Goal: Book appointment/travel/reservation: Register for event/course

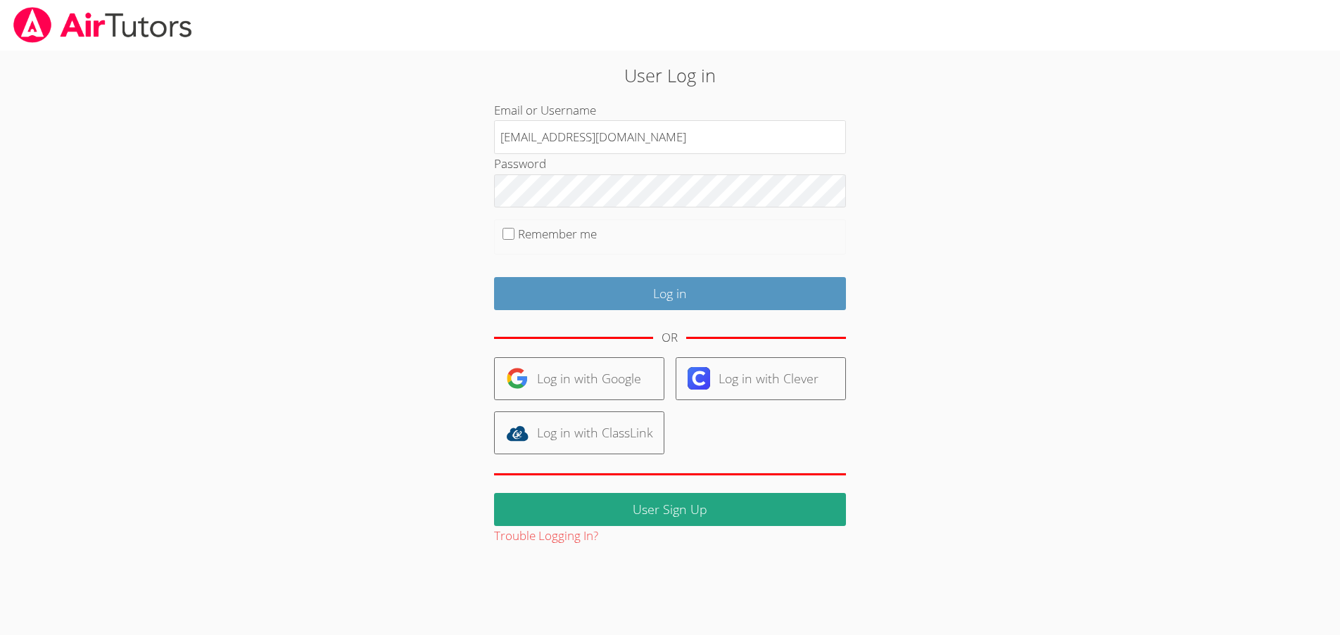
drag, startPoint x: 493, startPoint y: 149, endPoint x: 291, endPoint y: 151, distance: 202.7
click at [291, 151] on div "User Log in Email or Username [EMAIL_ADDRESS][DOMAIN_NAME] Password Remember me…" at bounding box center [669, 299] width 1005 height 496
type input "[EMAIL_ADDRESS];.com"
click at [494, 277] on input "Log in" at bounding box center [670, 293] width 352 height 33
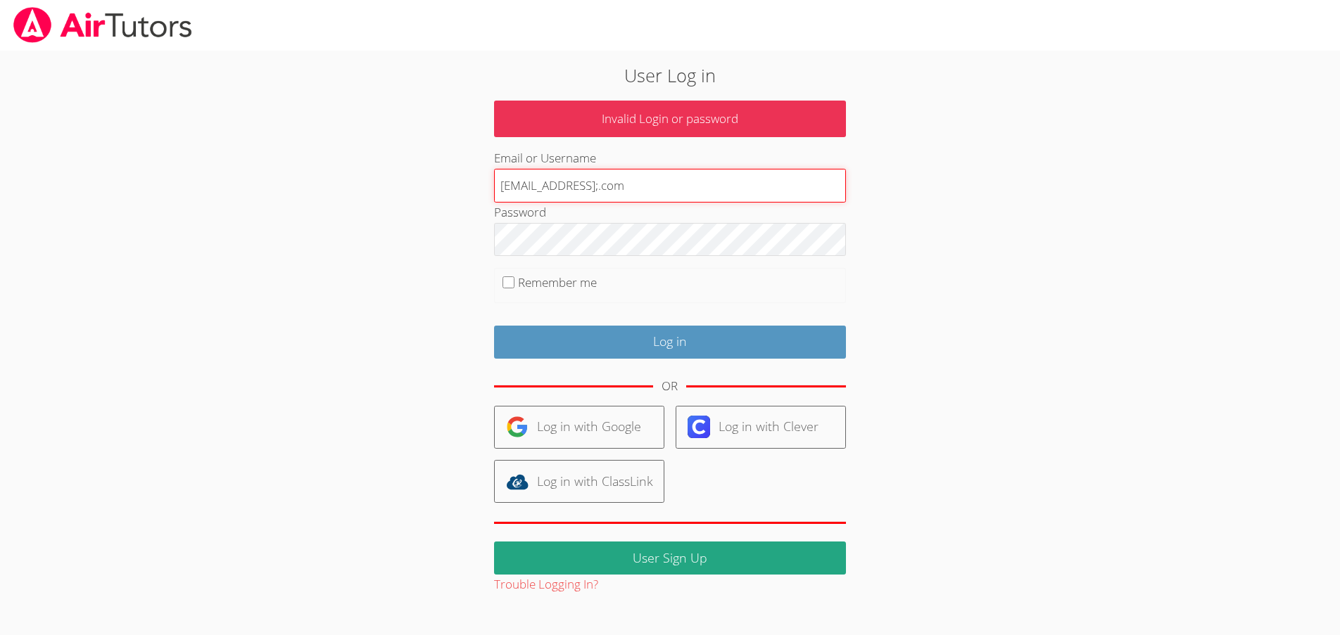
click at [590, 186] on input "[EMAIL_ADDRESS];.com" at bounding box center [670, 186] width 352 height 34
type input "snwhit84@gmail.com"
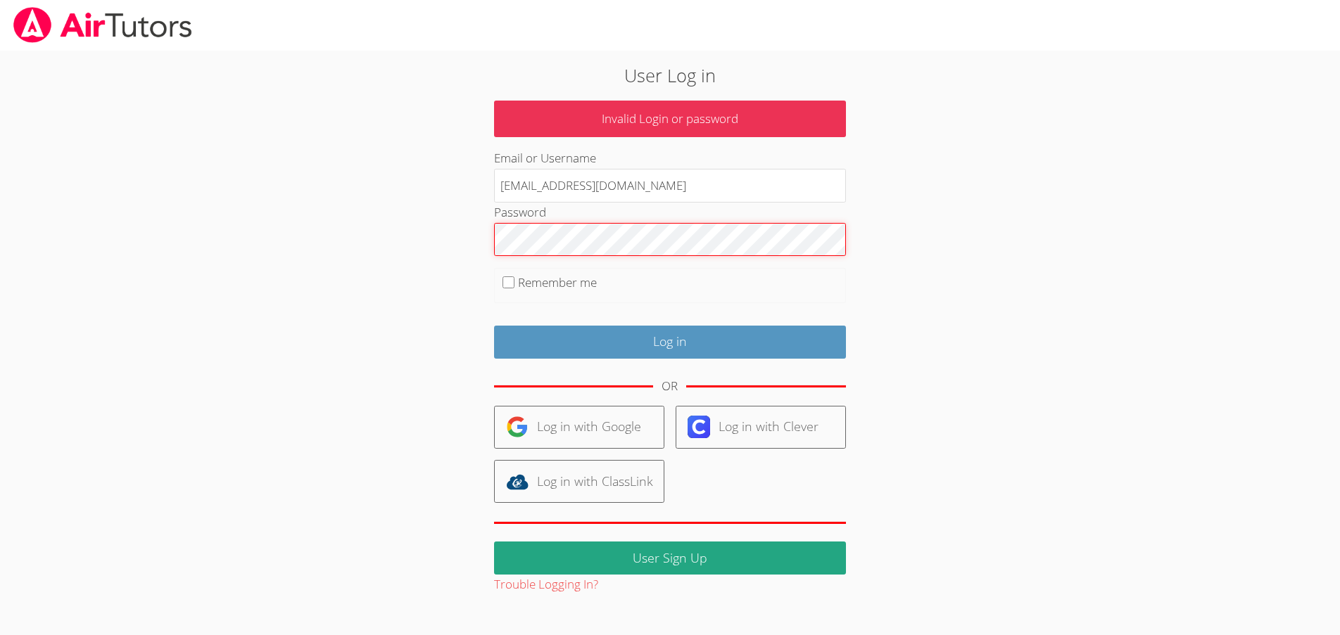
click at [494, 326] on input "Log in" at bounding box center [670, 342] width 352 height 33
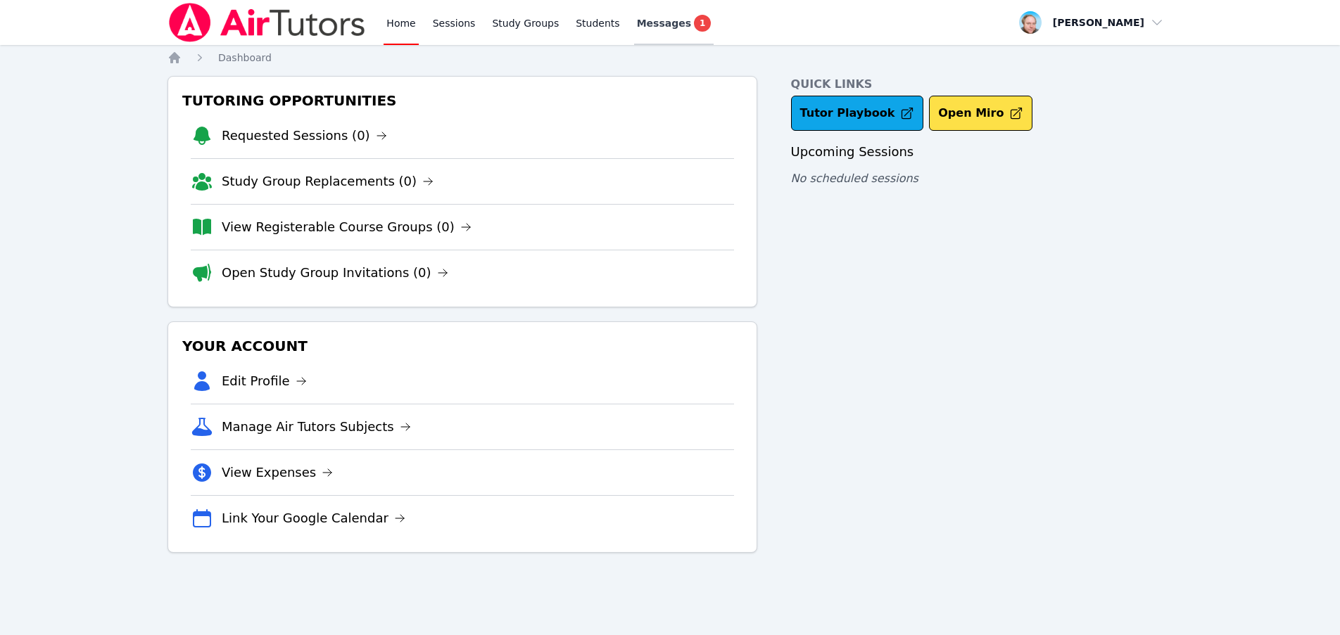
click at [650, 33] on link "Messages 1" at bounding box center [674, 22] width 80 height 45
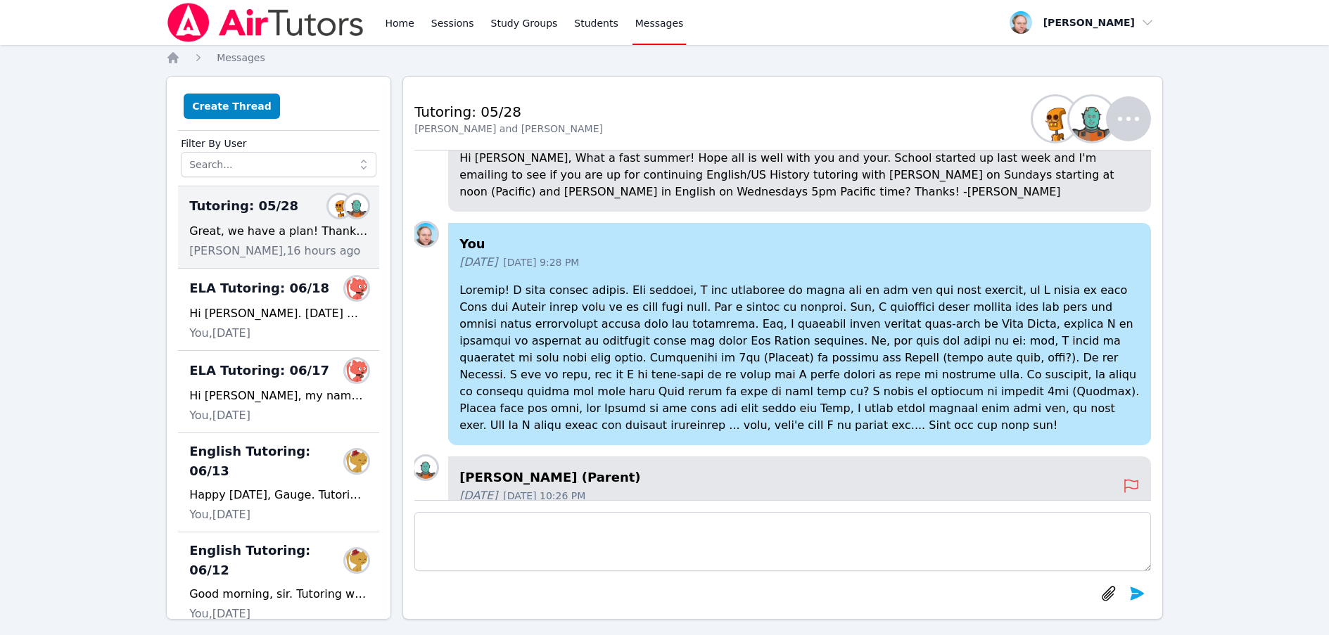
scroll to position [-422, 0]
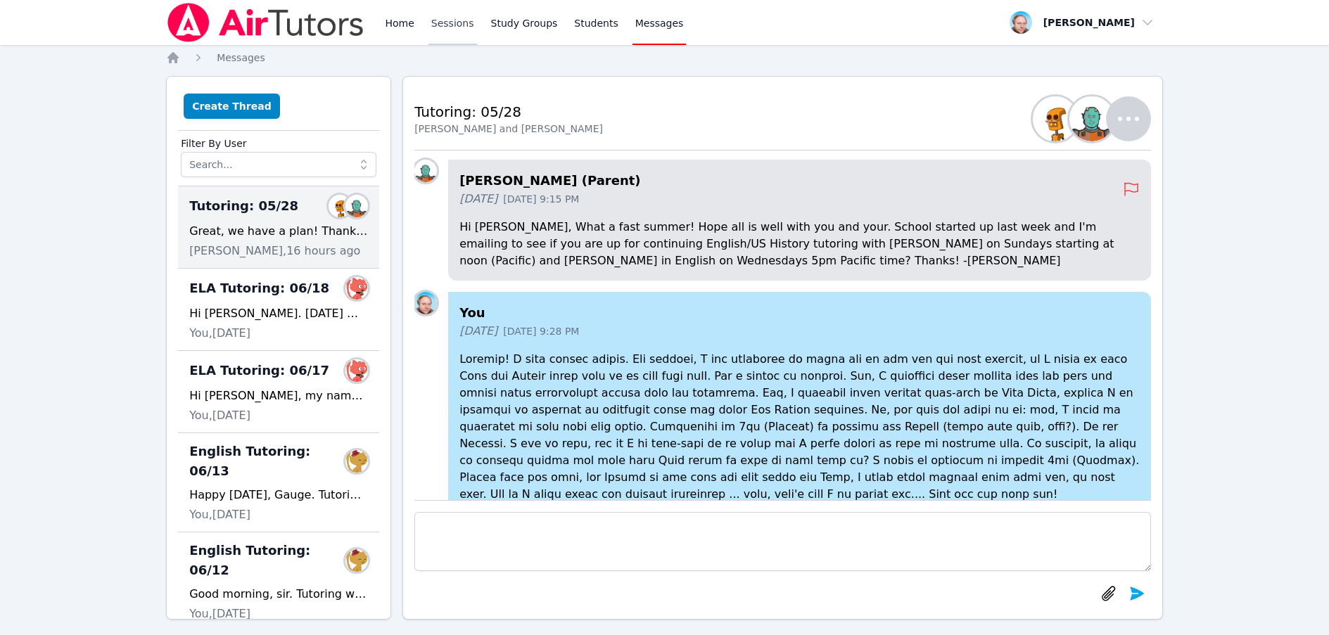
click at [447, 18] on link "Sessions" at bounding box center [453, 22] width 49 height 45
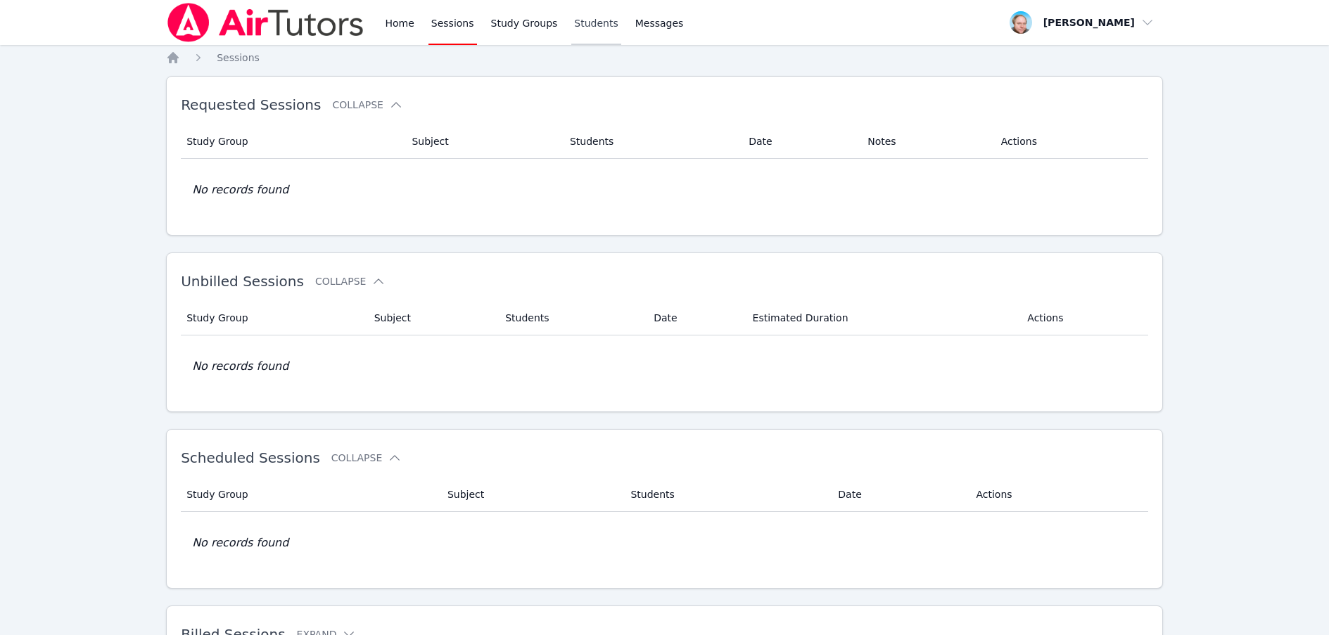
click at [571, 25] on link "Students" at bounding box center [595, 22] width 49 height 45
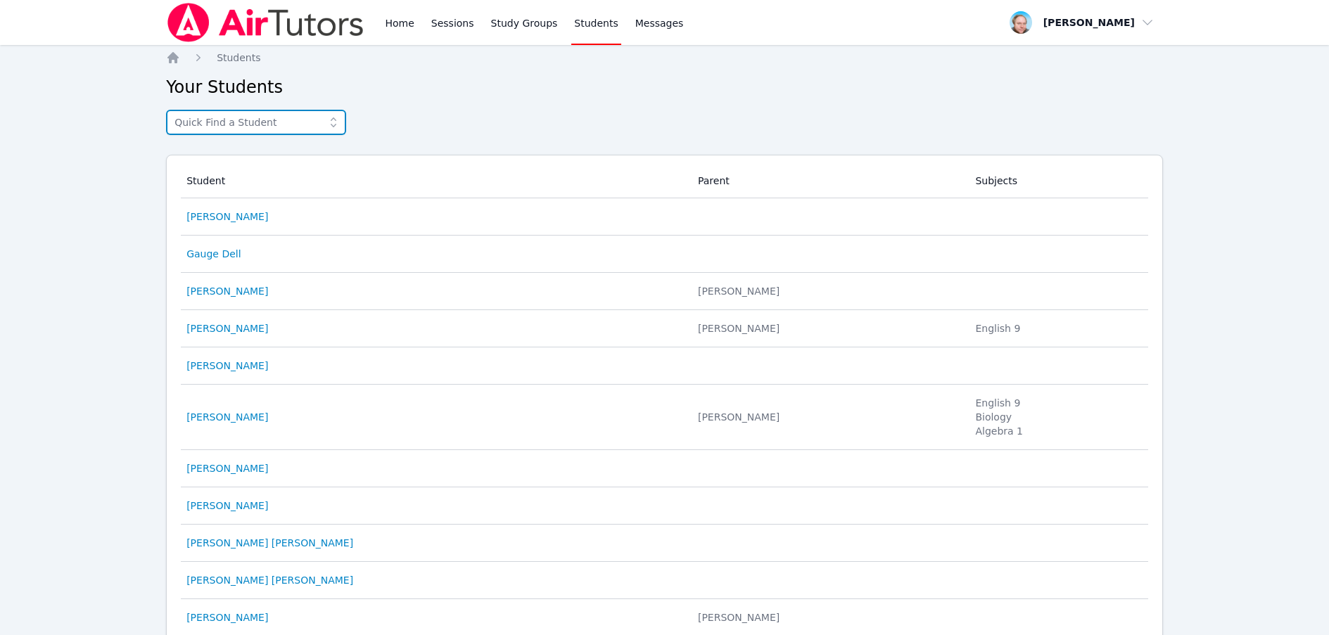
click at [257, 117] on input "text" at bounding box center [256, 122] width 180 height 25
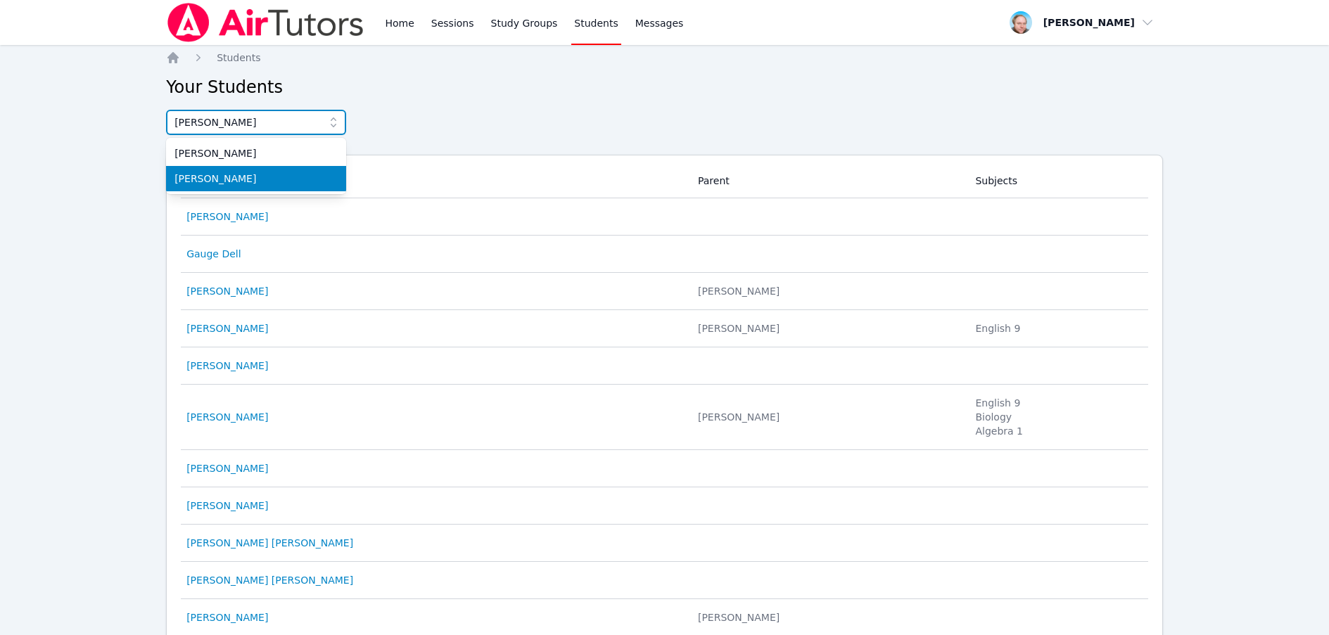
type input "warne"
click at [251, 185] on span "Nathan Warneck" at bounding box center [256, 179] width 163 height 14
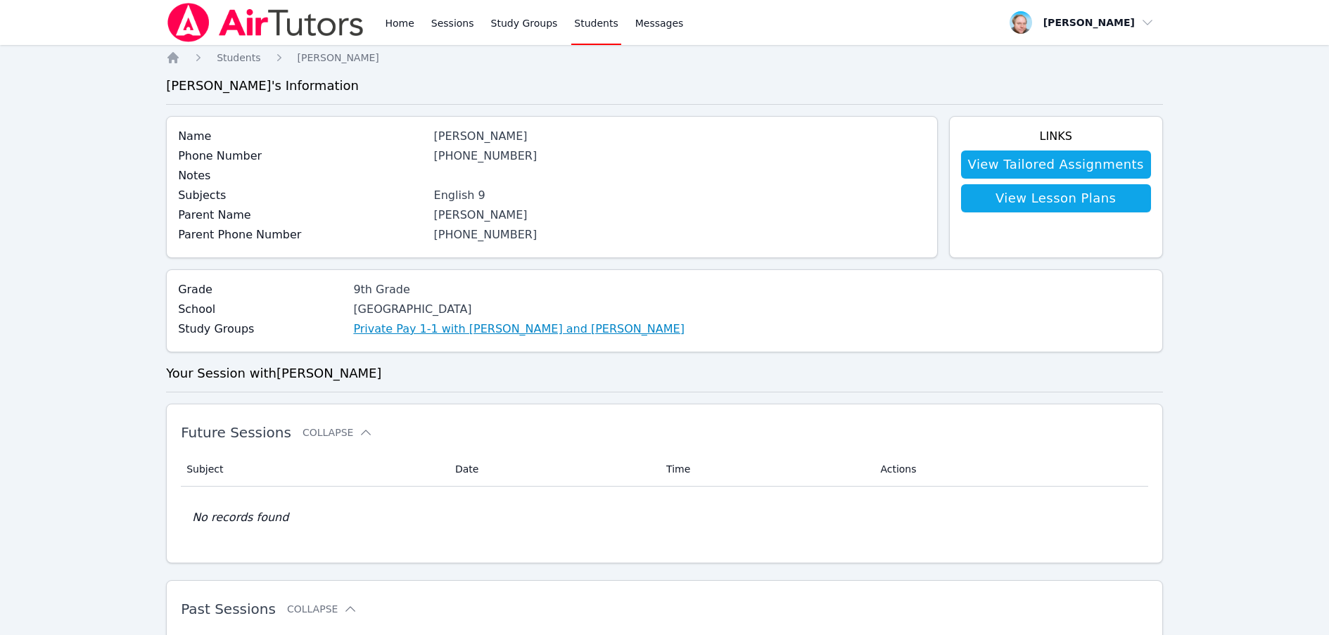
click at [442, 336] on link "Private Pay 1-1 with Nathan Warneck and Shawn White" at bounding box center [518, 329] width 331 height 17
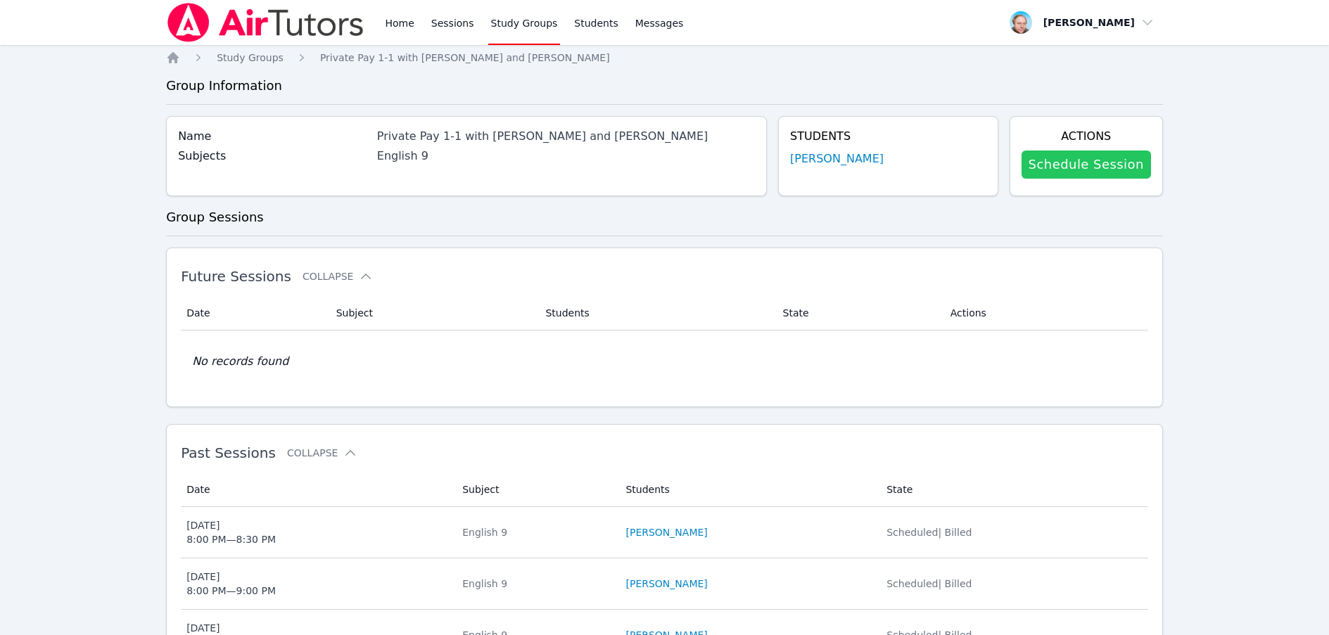
click at [1081, 176] on link "Schedule Session" at bounding box center [1086, 165] width 129 height 28
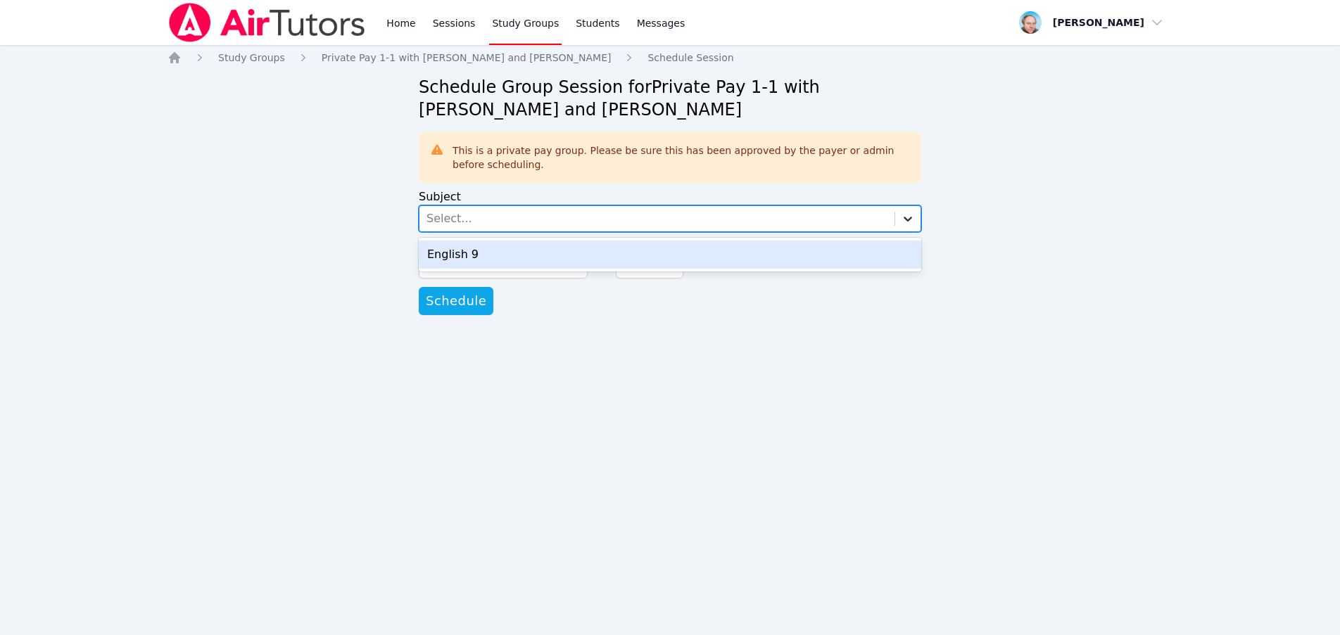
click at [915, 220] on div at bounding box center [907, 218] width 25 height 25
click at [745, 255] on div "English 9" at bounding box center [670, 255] width 502 height 28
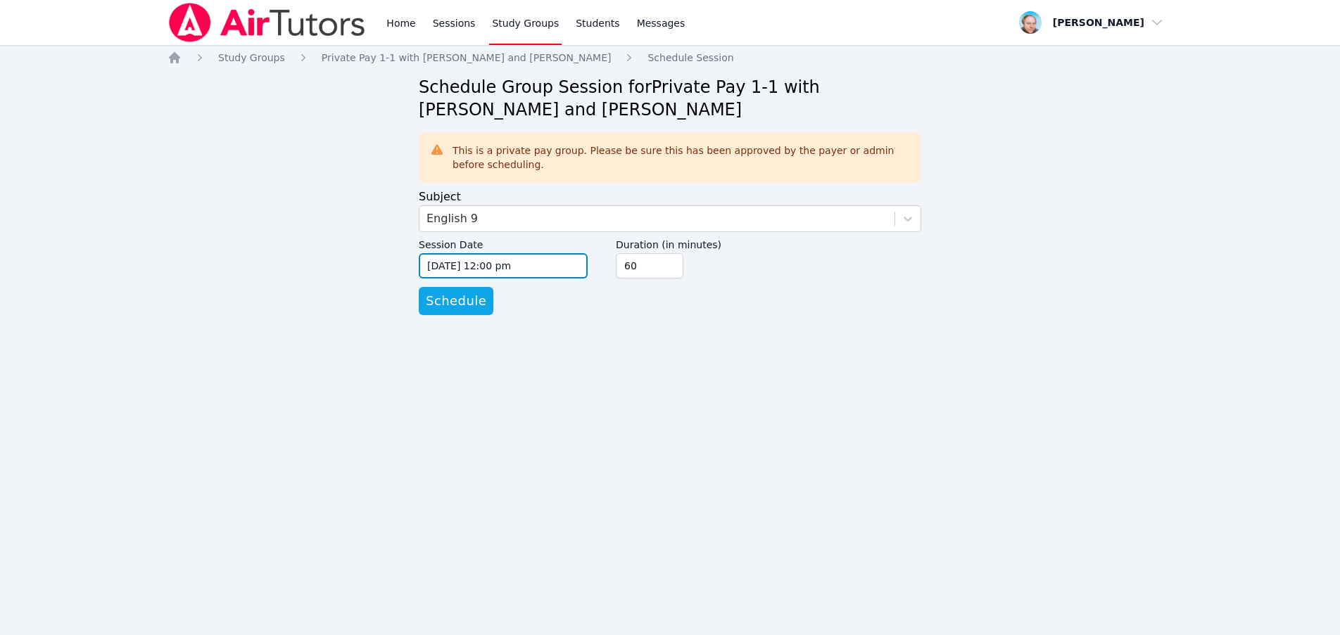
click at [548, 267] on input "08/21/2025 12:00 pm" at bounding box center [503, 265] width 169 height 25
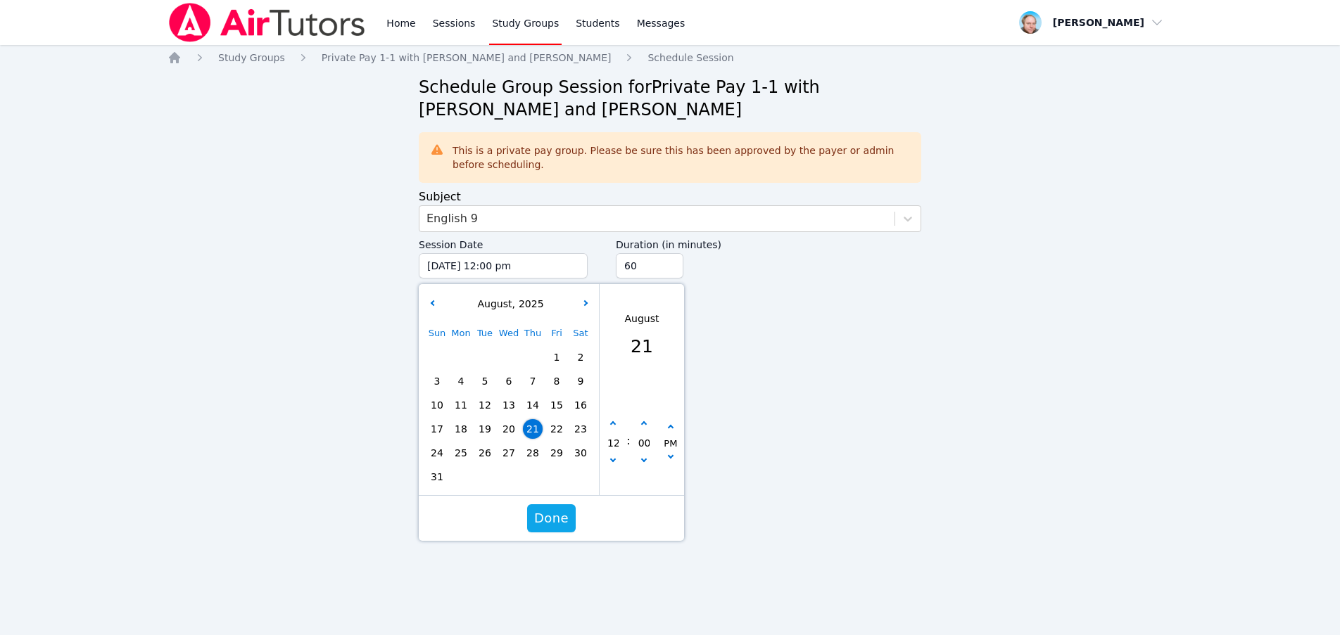
click at [507, 455] on span "27" at bounding box center [509, 453] width 20 height 20
click at [610, 424] on icon "button" at bounding box center [613, 424] width 6 height 6
type input "08/27/2025 01:00 pm"
type input "01"
click at [610, 424] on icon "button" at bounding box center [613, 424] width 6 height 6
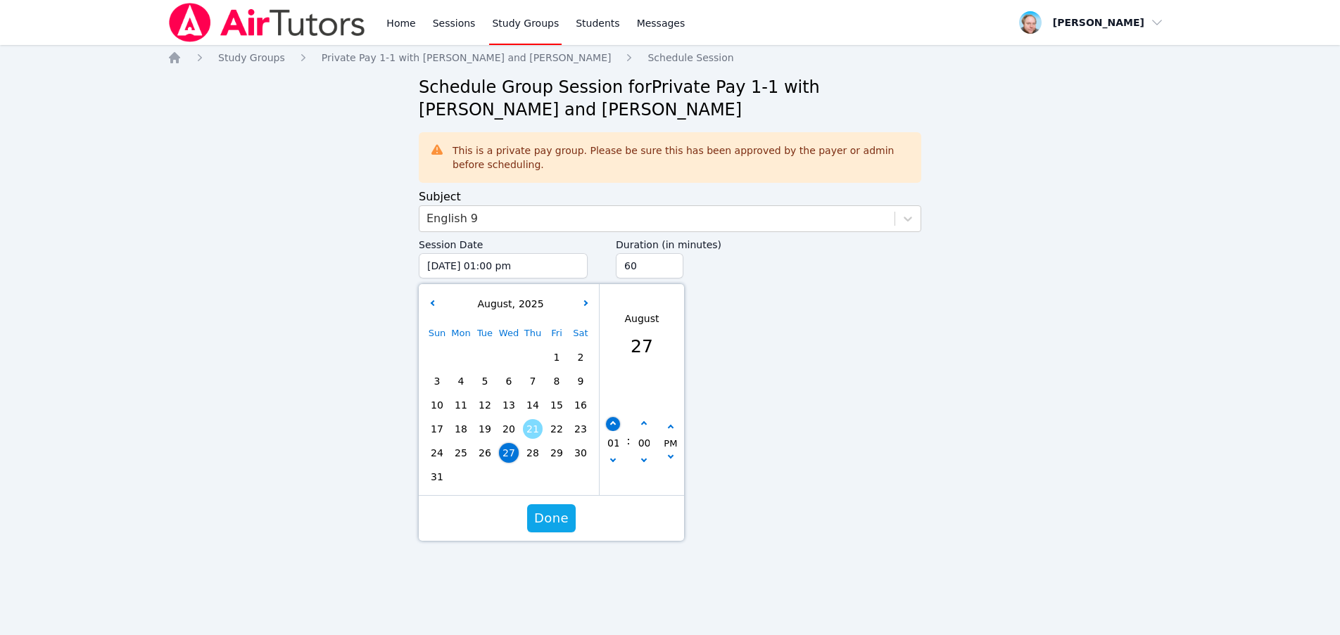
type input "08/27/2025 02:00 pm"
type input "02"
click at [610, 424] on icon "button" at bounding box center [613, 424] width 6 height 6
type input "08/27/2025 03:00 pm"
type input "03"
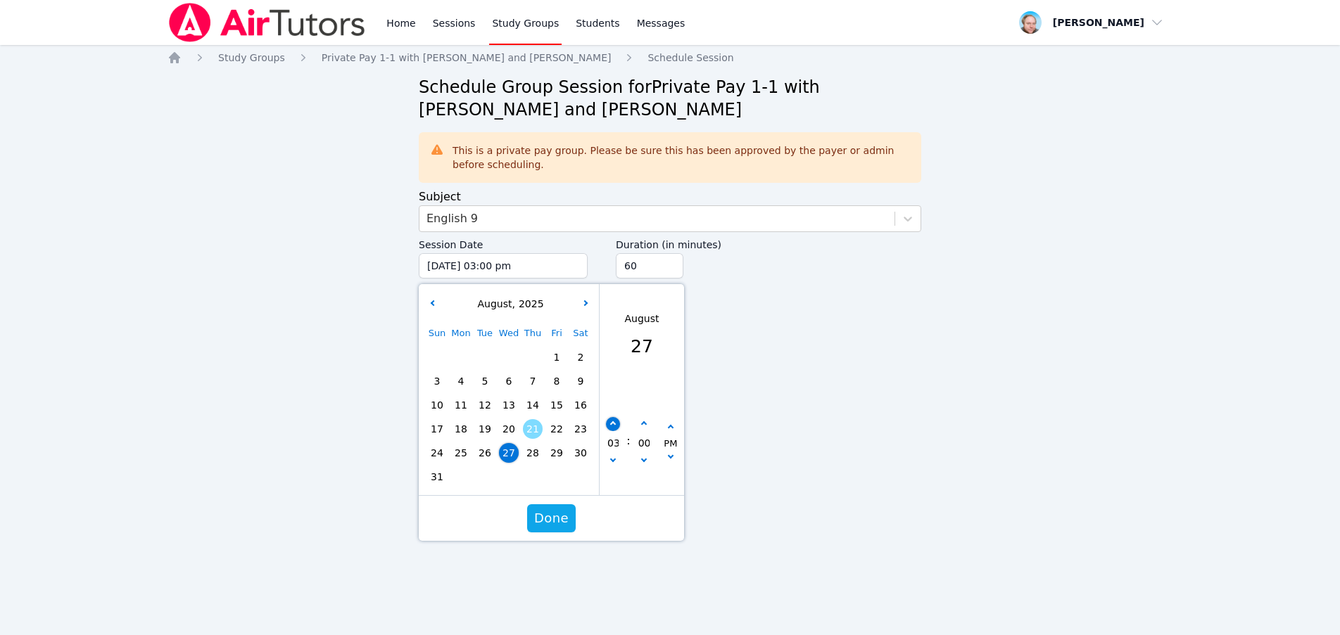
click at [610, 424] on icon "button" at bounding box center [613, 424] width 6 height 6
type input "08/27/2025 04:00 pm"
type input "04"
click at [610, 424] on icon "button" at bounding box center [613, 424] width 6 height 6
type input "08/27/2025 05:00 pm"
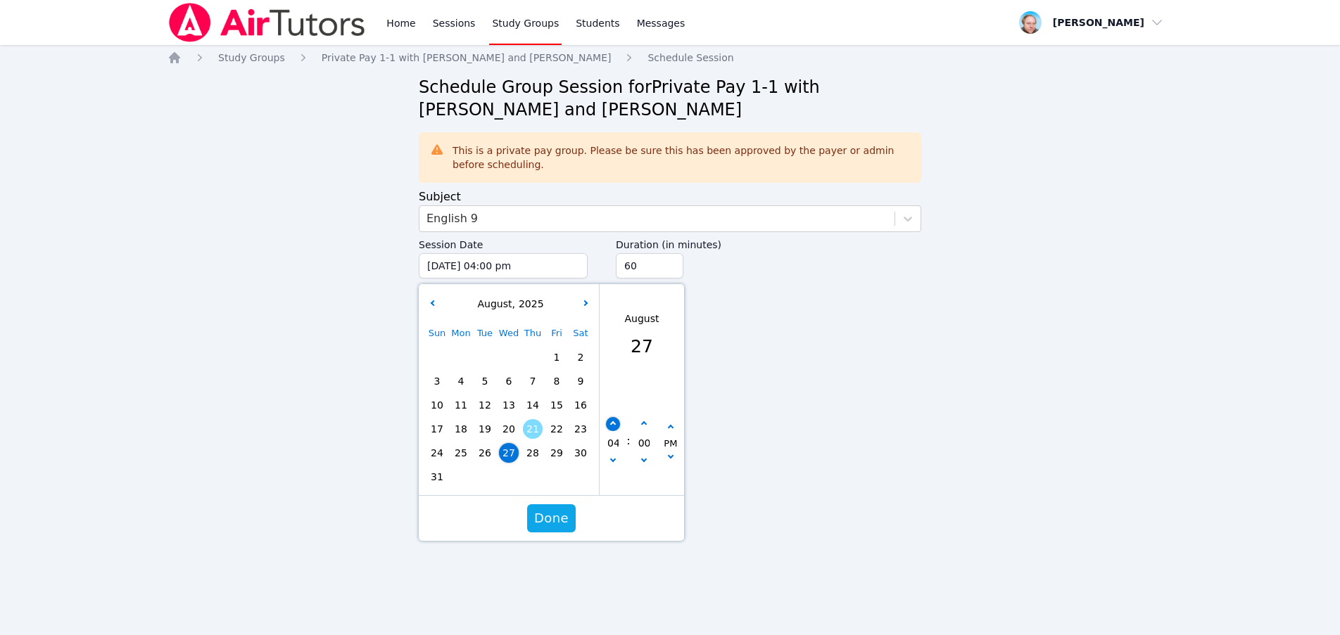
type input "05"
click at [610, 424] on icon "button" at bounding box center [613, 424] width 6 height 6
type input "08/27/2025 06:00 pm"
type input "06"
click at [610, 424] on icon "button" at bounding box center [613, 424] width 6 height 6
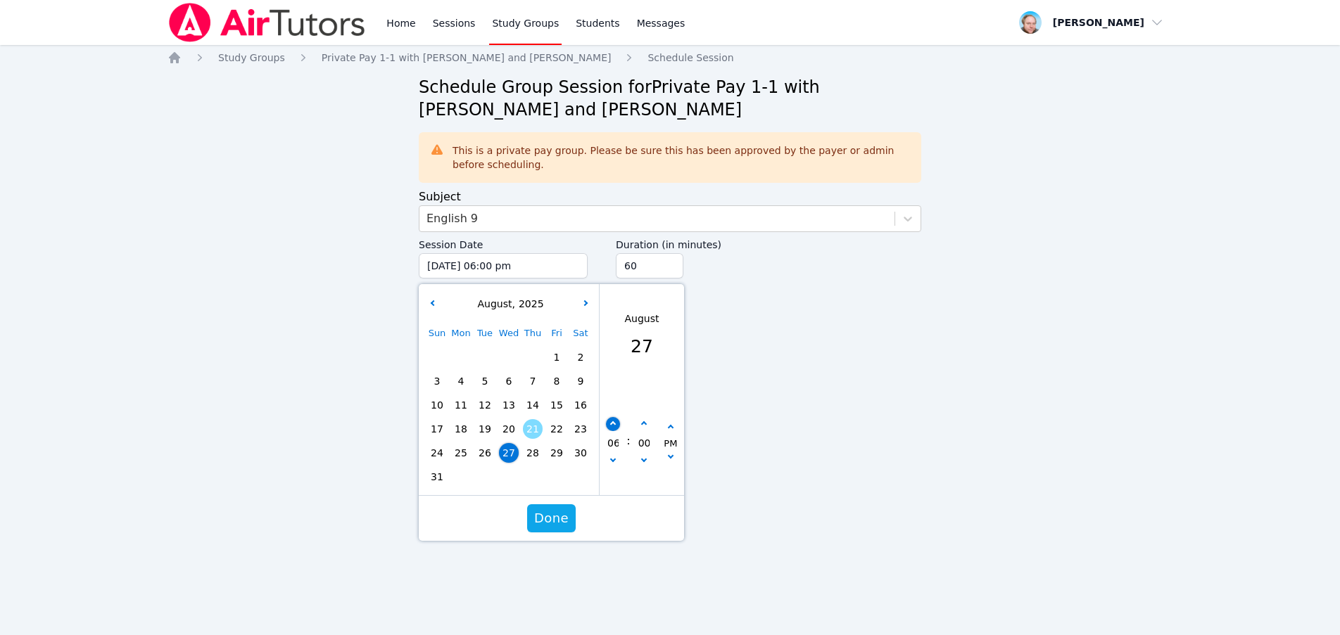
type input "08/27/2025 07:00 pm"
type input "07"
click at [610, 424] on icon "button" at bounding box center [613, 424] width 6 height 6
type input "08/27/2025 08:00 pm"
type input "08"
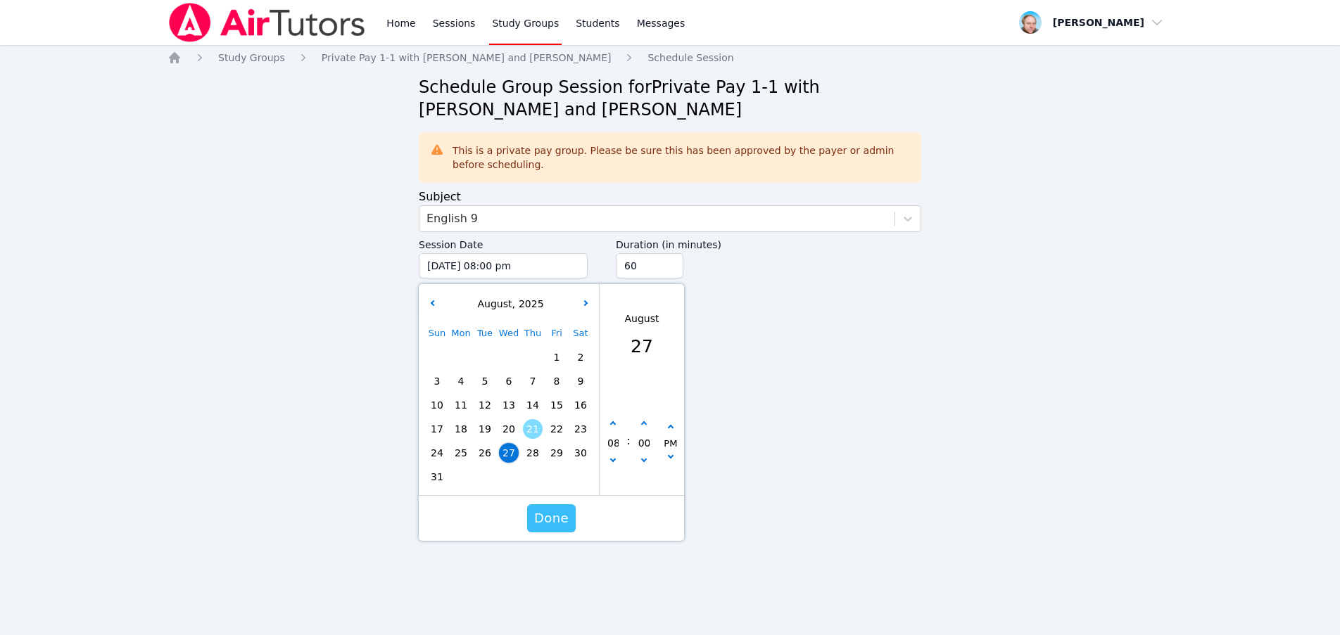
click at [553, 517] on span "Done" at bounding box center [551, 519] width 34 height 20
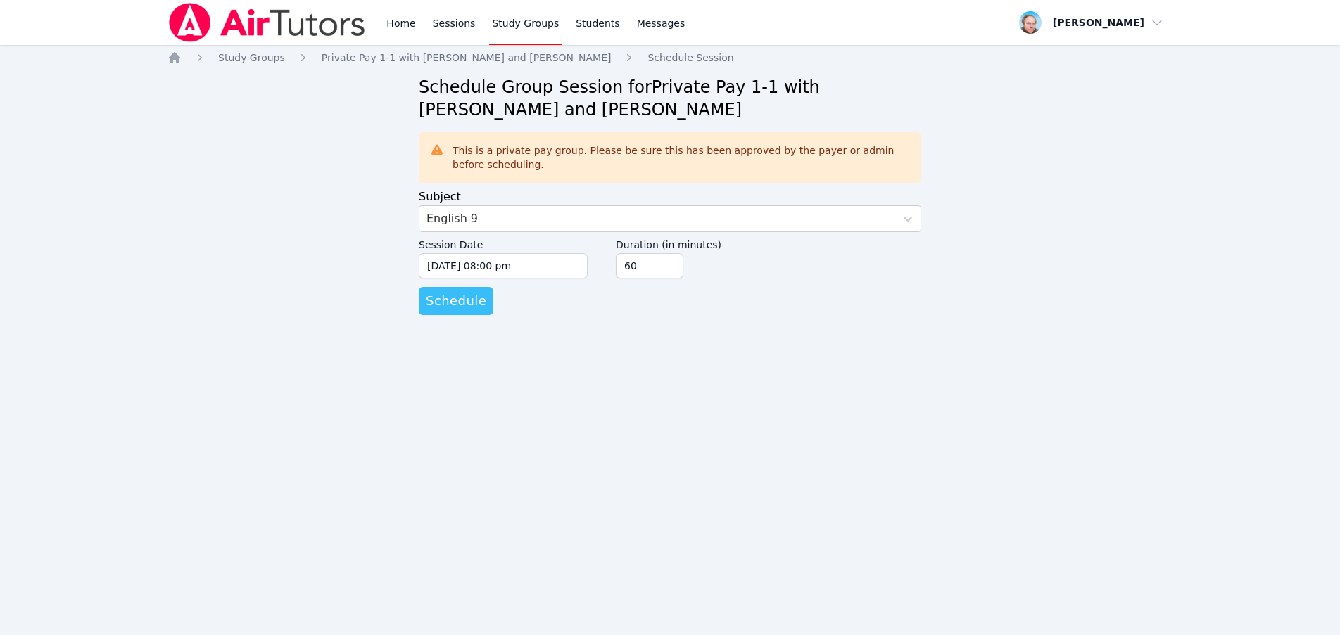
click at [450, 305] on span "Schedule" at bounding box center [456, 301] width 61 height 20
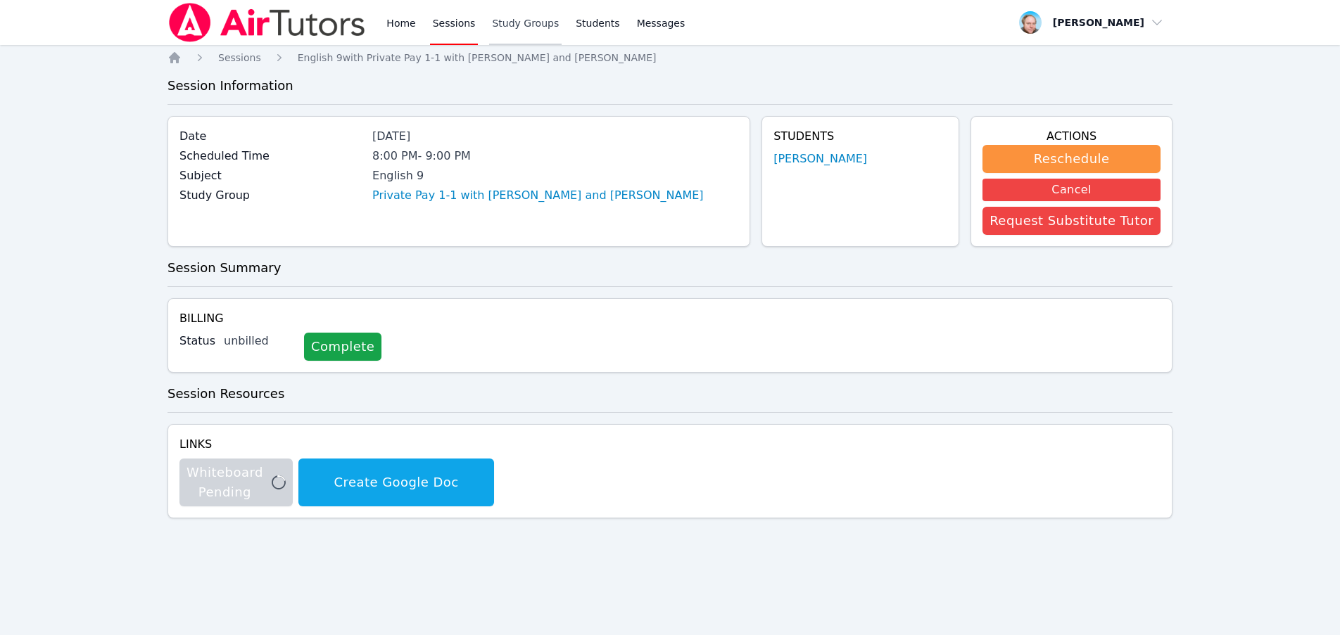
click at [512, 27] on link "Study Groups" at bounding box center [525, 22] width 72 height 45
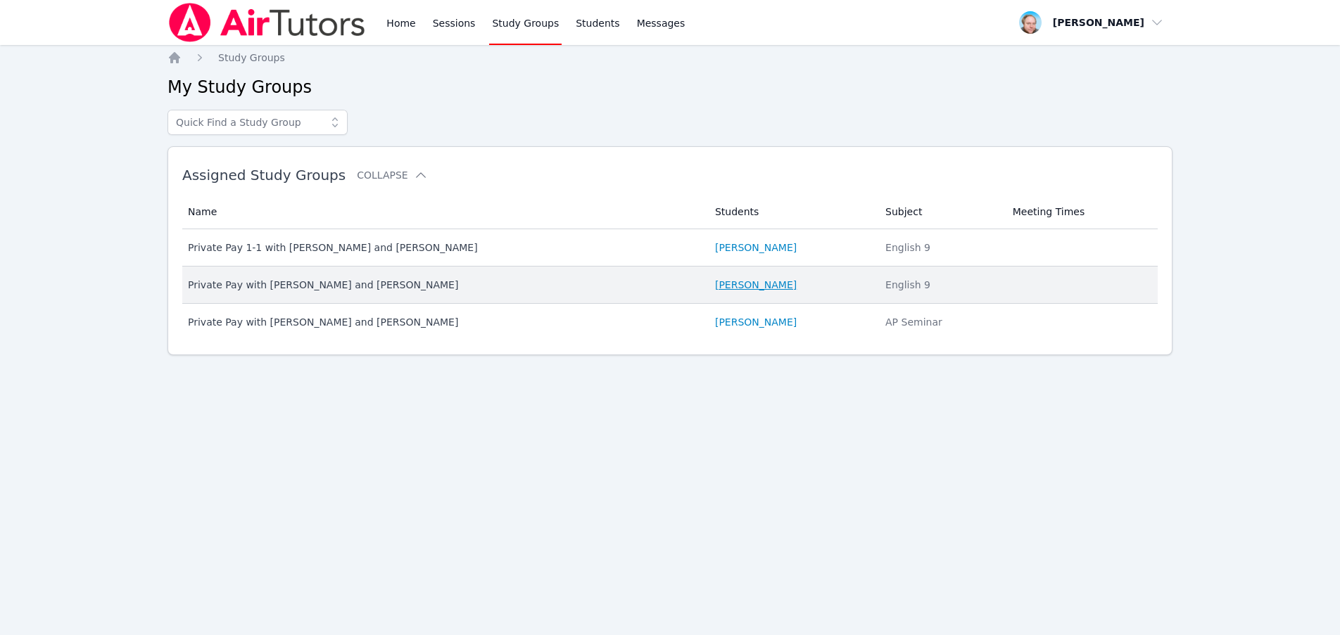
click at [731, 291] on link "Evan Warneck" at bounding box center [756, 285] width 82 height 14
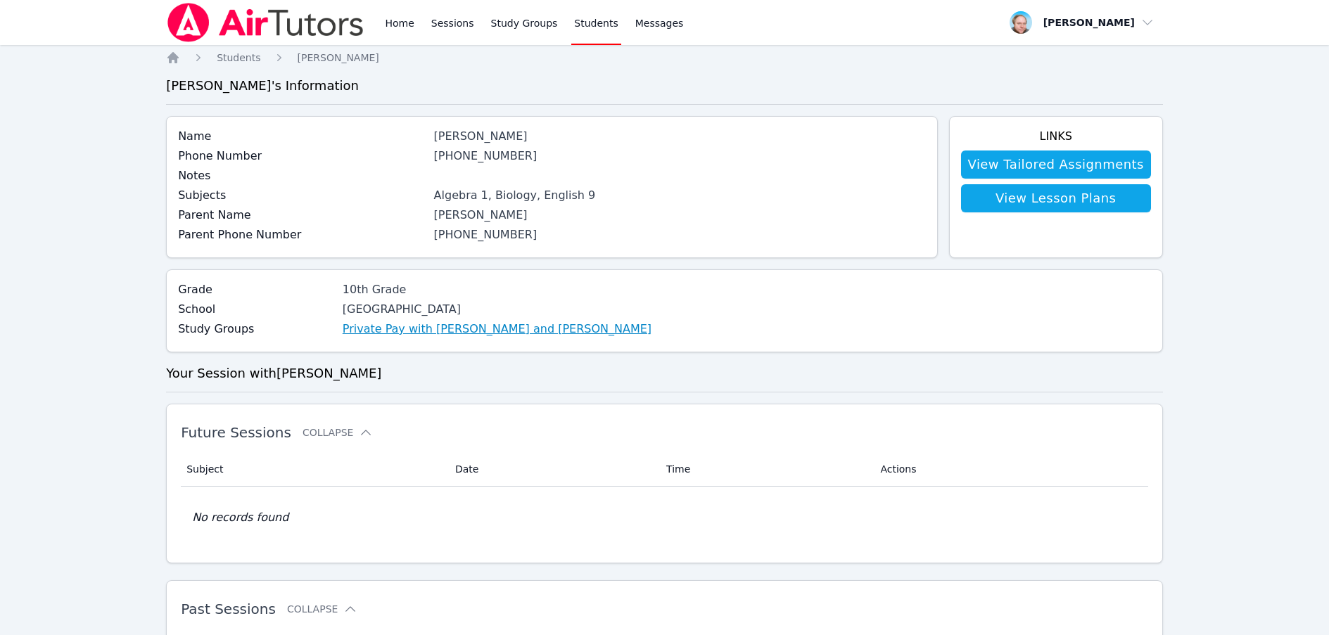
click at [467, 330] on link "Private Pay with Evan Warneck and Shawn White" at bounding box center [497, 329] width 309 height 17
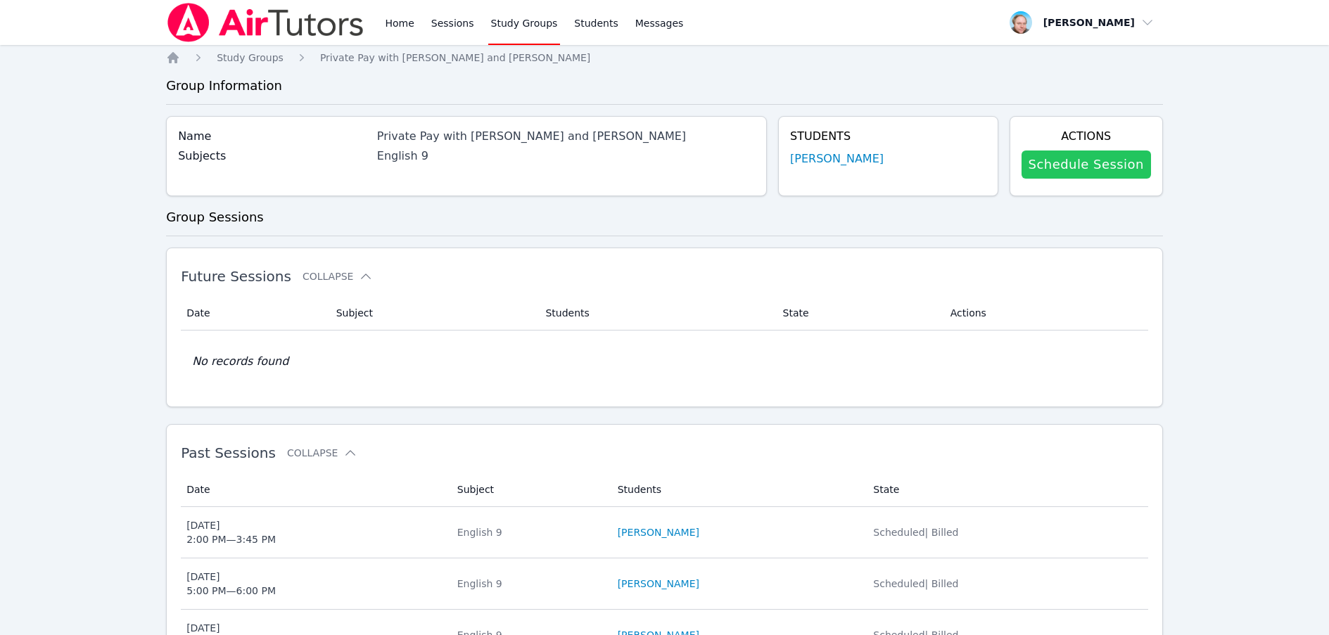
click at [1097, 171] on link "Schedule Session" at bounding box center [1086, 165] width 129 height 28
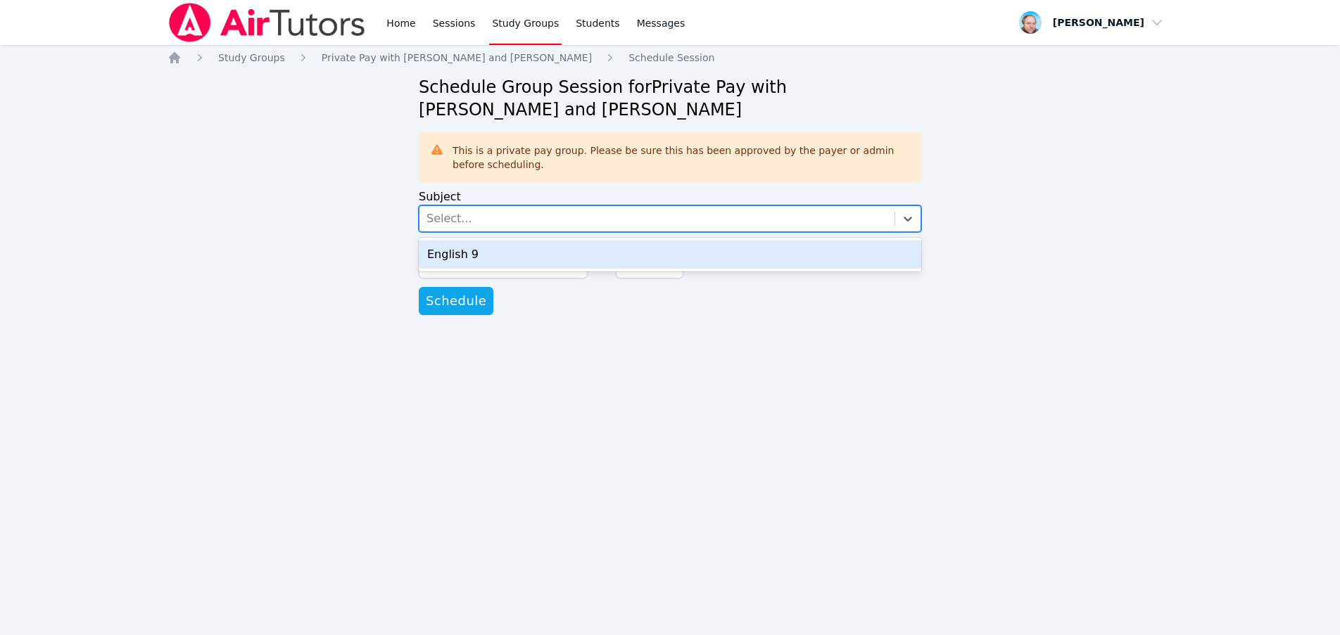
click at [535, 214] on div "Select..." at bounding box center [656, 218] width 475 height 25
click at [500, 246] on div "English 9" at bounding box center [670, 255] width 502 height 28
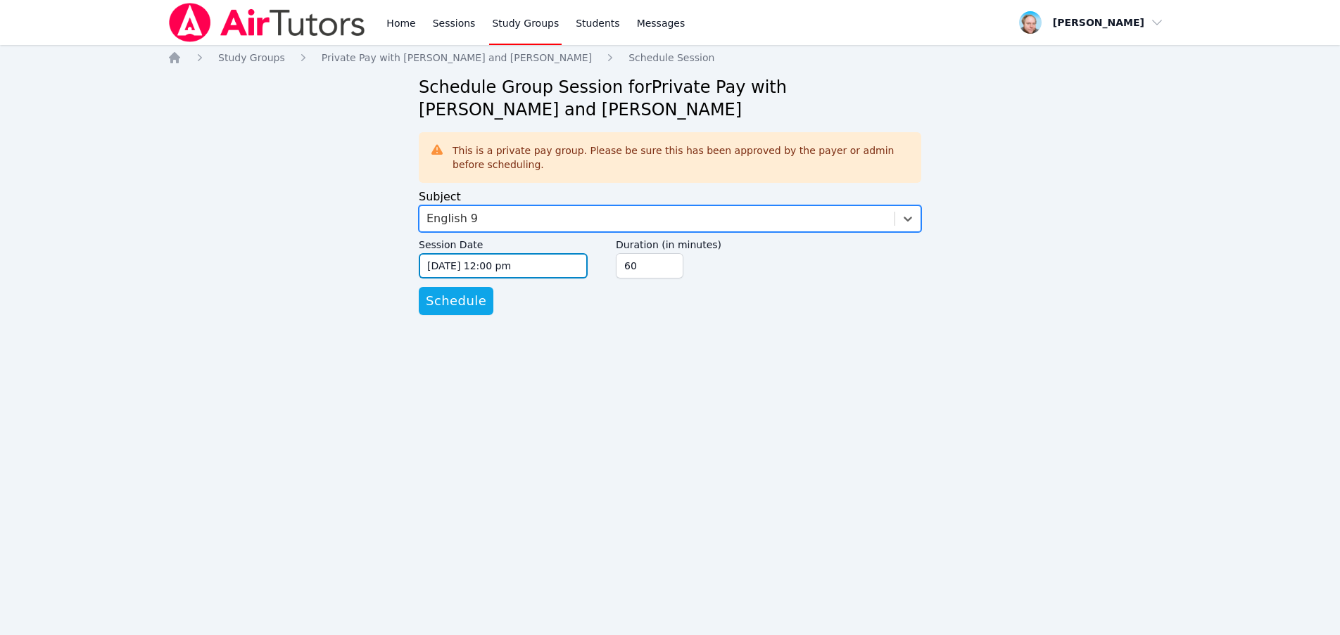
click at [538, 270] on input "08/21/2025 12:00 pm" at bounding box center [503, 265] width 169 height 25
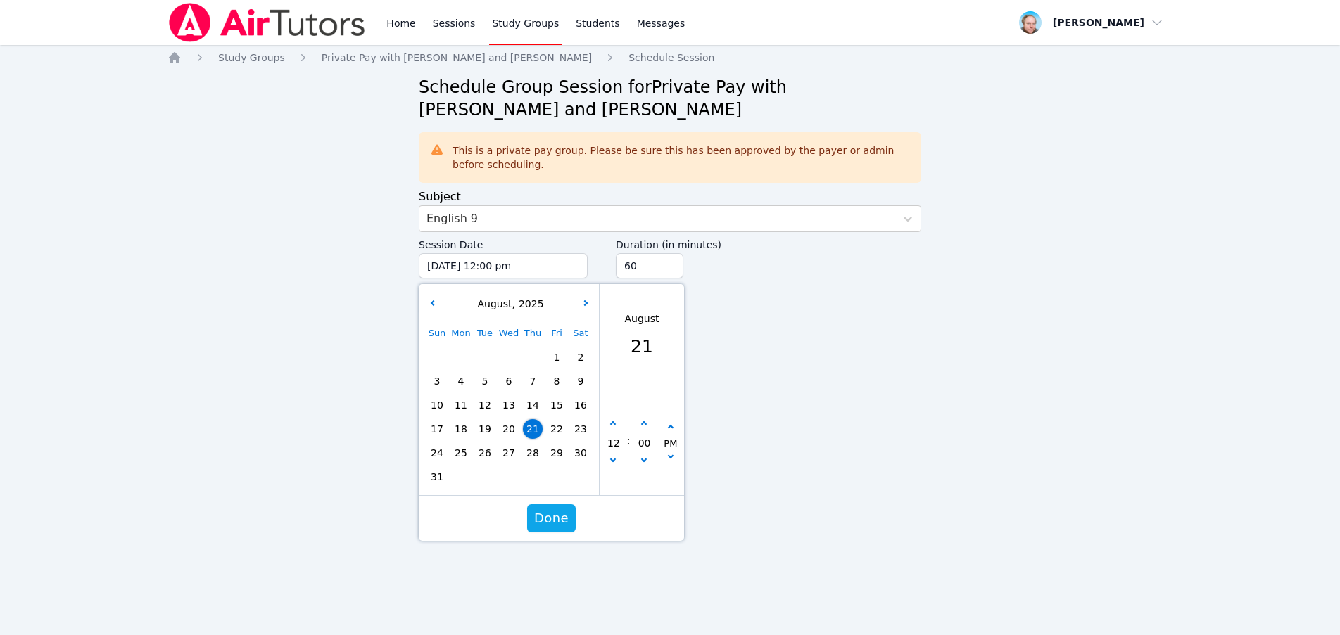
click at [460, 452] on span "25" at bounding box center [461, 453] width 20 height 20
click at [611, 424] on icon "button" at bounding box center [613, 424] width 6 height 6
type input "08/25/2025 01:00 pm"
type input "01"
click at [611, 424] on icon "button" at bounding box center [613, 424] width 6 height 6
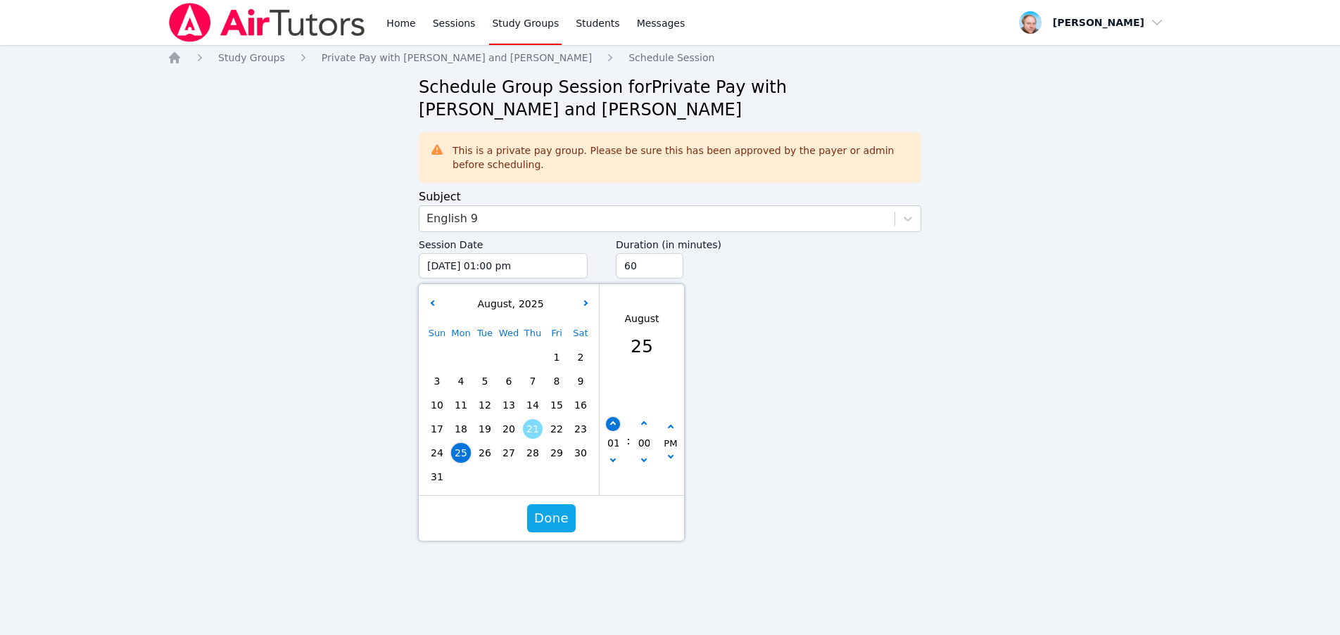
type input "08/25/2025 02:00 pm"
type input "02"
click at [611, 424] on icon "button" at bounding box center [613, 424] width 6 height 6
type input "08/25/2025 03:00 pm"
type input "03"
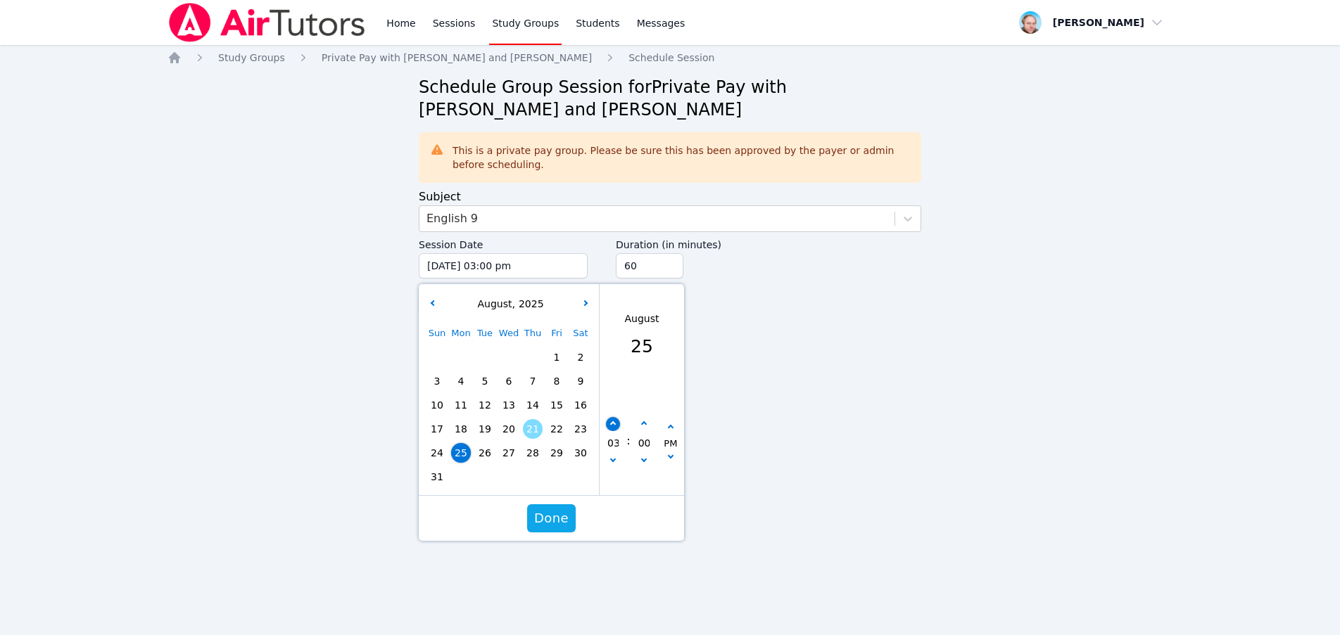
click at [611, 424] on icon "button" at bounding box center [613, 424] width 6 height 6
type input "08/25/2025 04:00 pm"
type input "04"
click at [611, 424] on icon "button" at bounding box center [613, 424] width 6 height 6
type input "08/25/2025 05:00 pm"
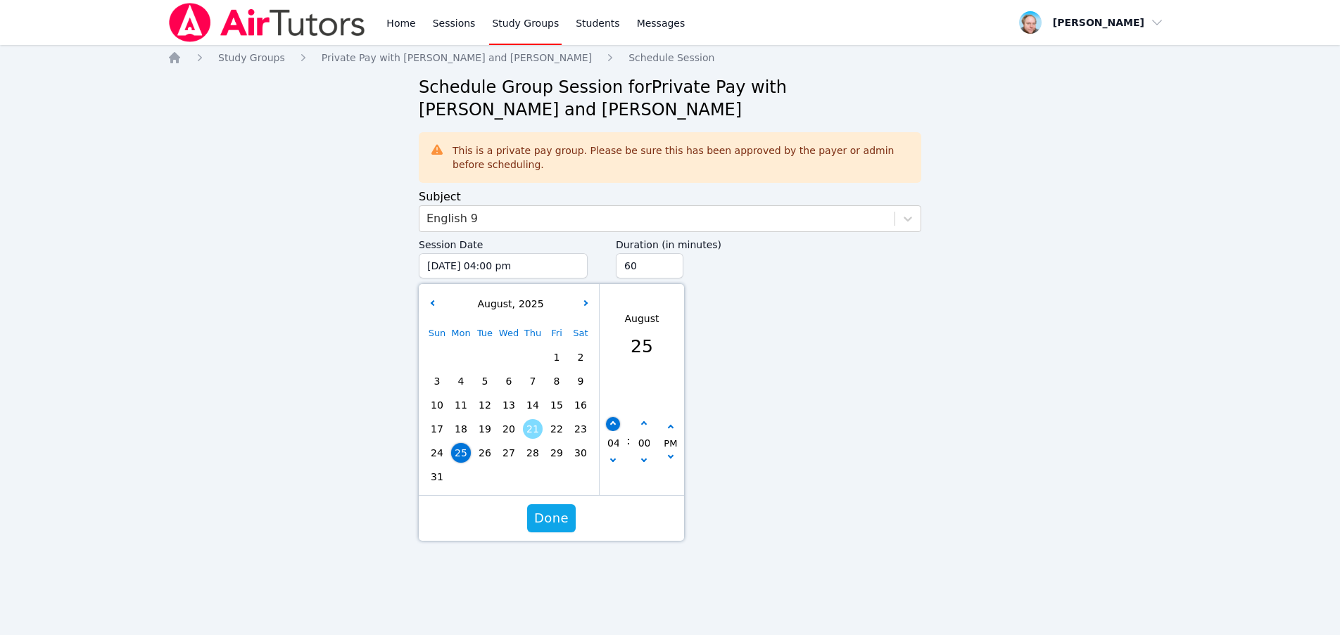
type input "05"
click at [611, 424] on icon "button" at bounding box center [613, 424] width 6 height 6
type input "08/25/2025 06:00 pm"
type input "06"
click at [612, 424] on icon "button" at bounding box center [613, 424] width 6 height 6
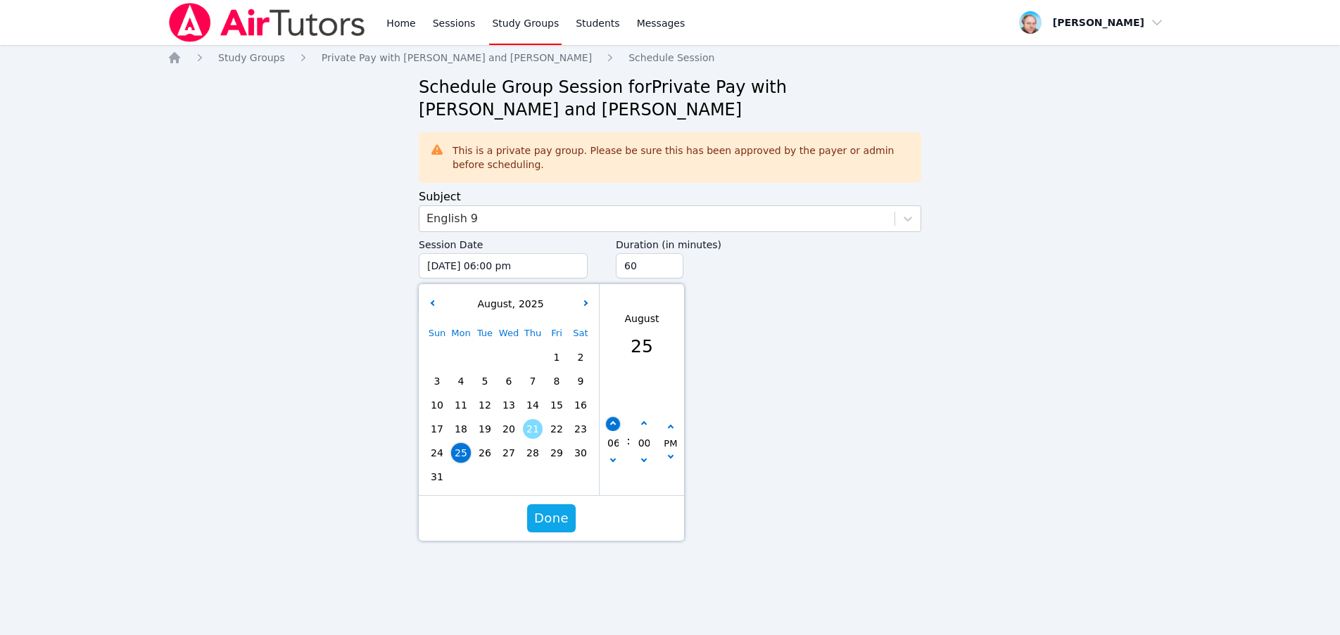
type input "08/25/2025 07:00 pm"
type input "07"
click at [613, 424] on icon "button" at bounding box center [613, 424] width 6 height 6
type input "08/25/2025 08:00 pm"
type input "08"
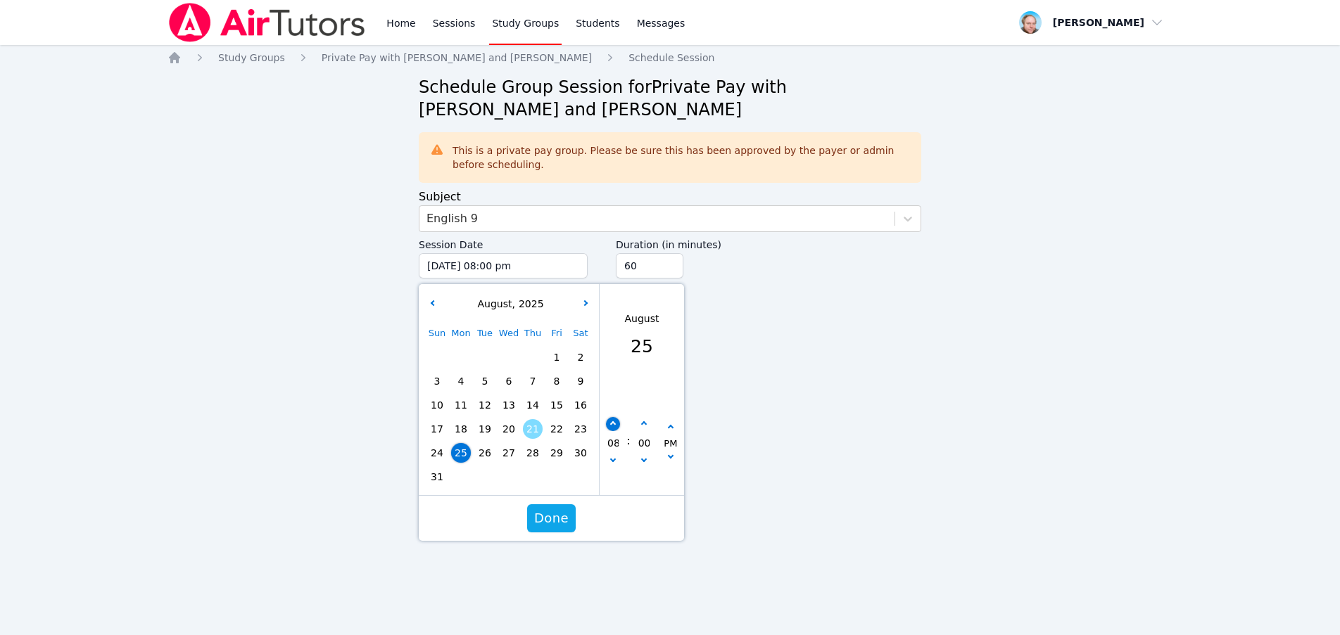
click at [613, 427] on icon "button" at bounding box center [613, 424] width 6 height 6
type input "08/25/2025 09:00 pm"
type input "09"
click at [613, 423] on icon "button" at bounding box center [613, 424] width 6 height 6
type input "08/25/2025 10:00 pm"
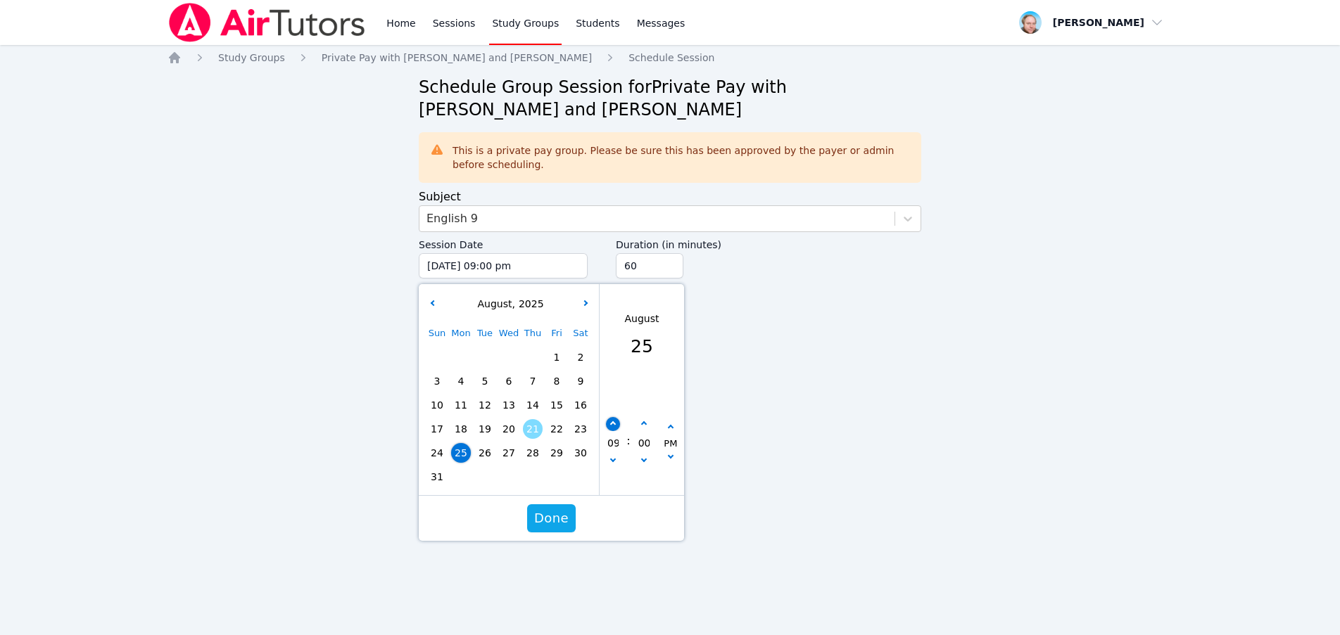
type input "10"
click at [544, 507] on button "Done" at bounding box center [551, 519] width 49 height 28
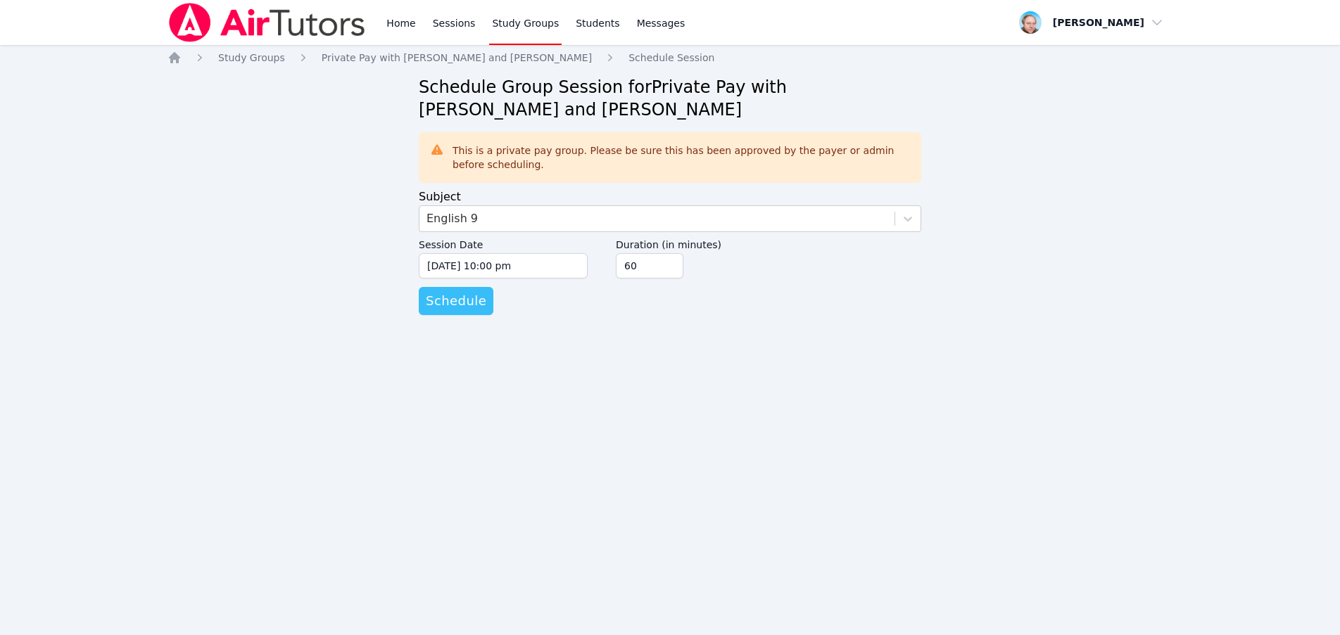
click at [443, 303] on span "Schedule" at bounding box center [456, 301] width 61 height 20
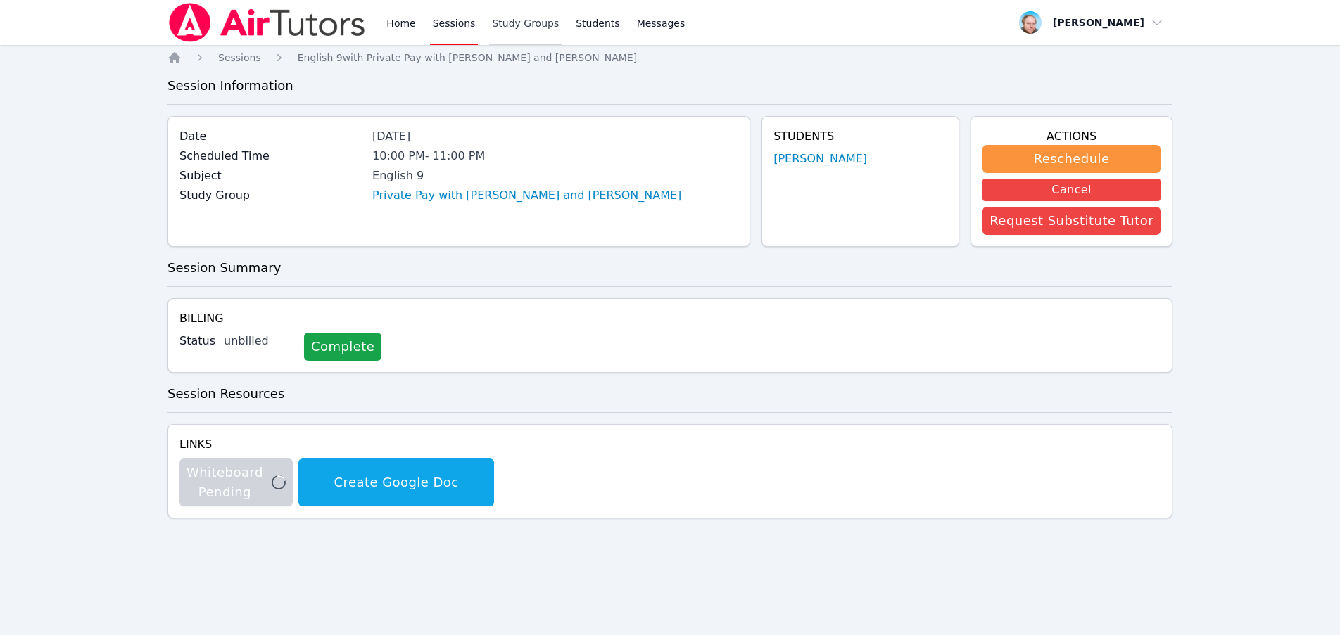
click at [509, 30] on link "Study Groups" at bounding box center [525, 22] width 72 height 45
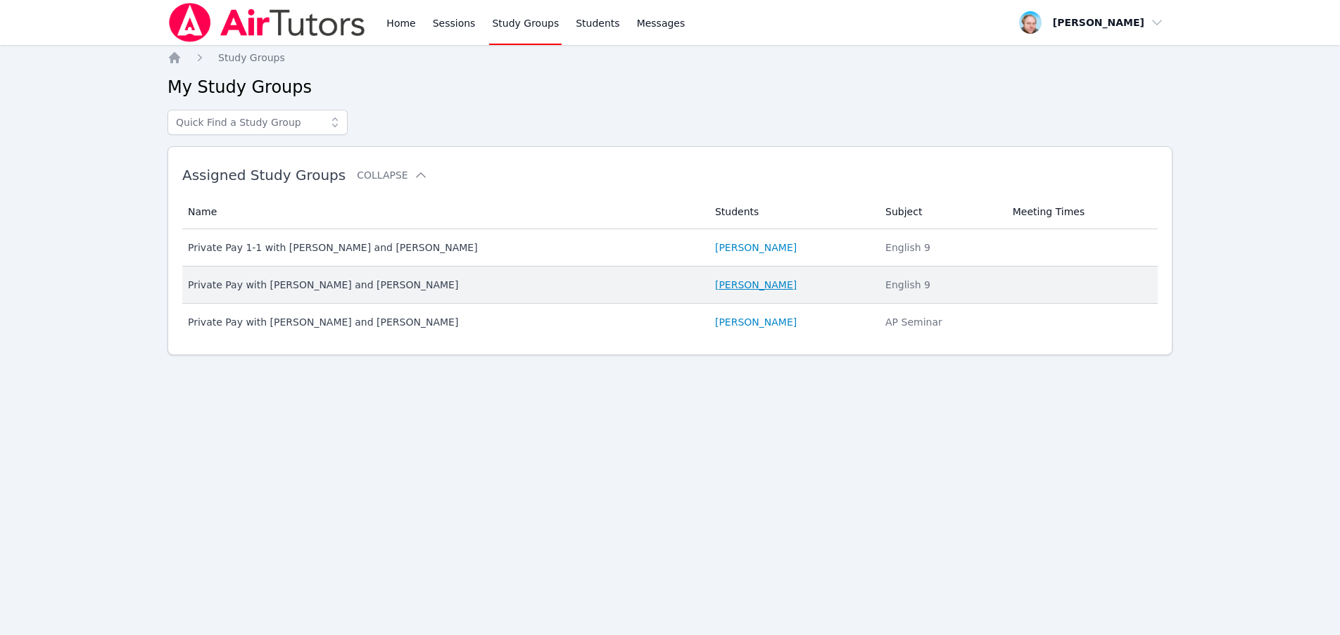
click at [715, 286] on link "Evan Warneck" at bounding box center [756, 285] width 82 height 14
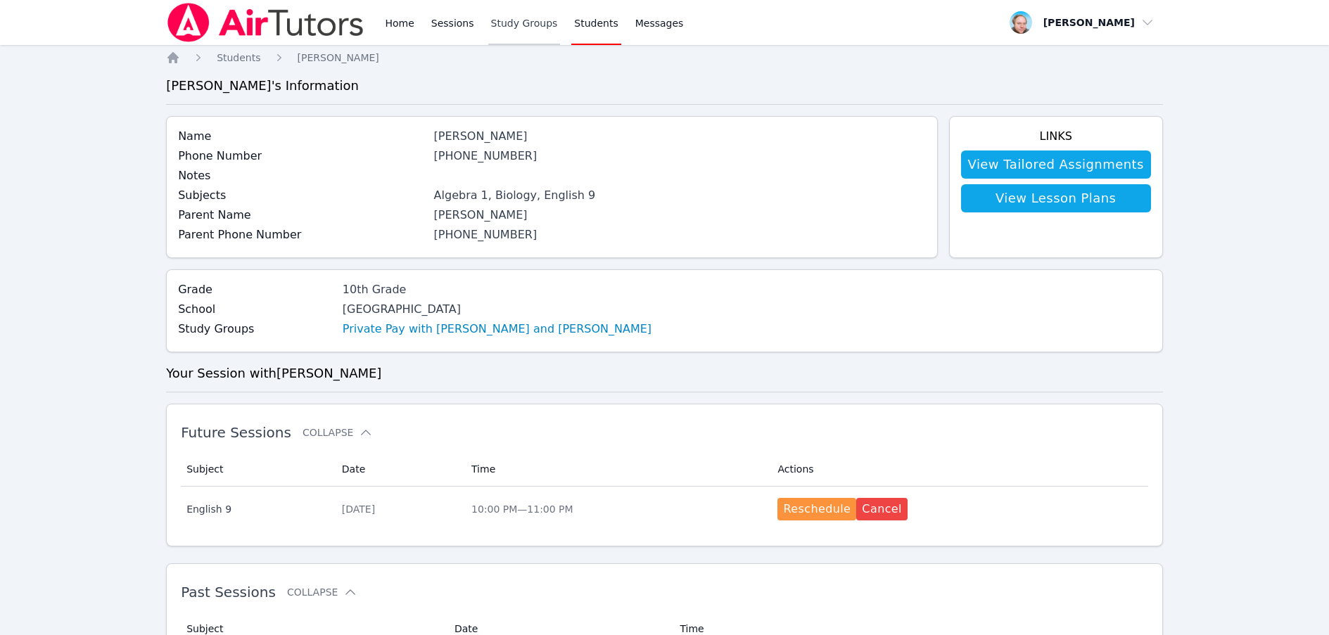
click at [521, 27] on link "Study Groups" at bounding box center [524, 22] width 72 height 45
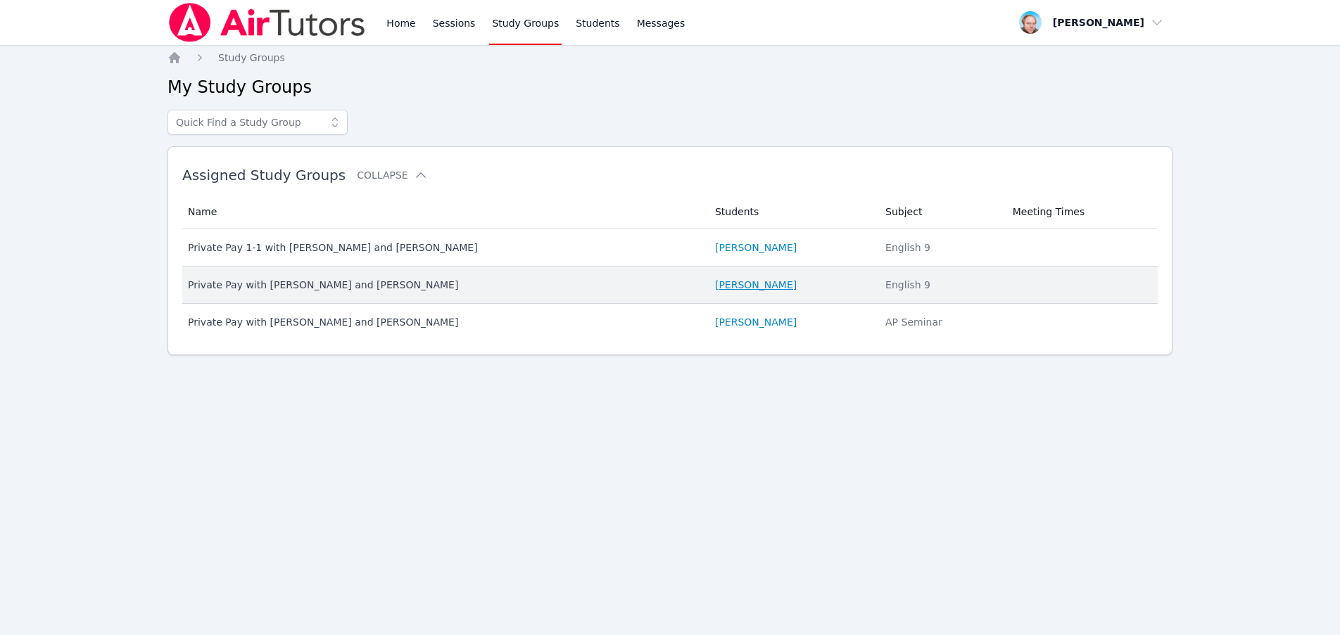
click at [756, 288] on link "Evan Warneck" at bounding box center [756, 285] width 82 height 14
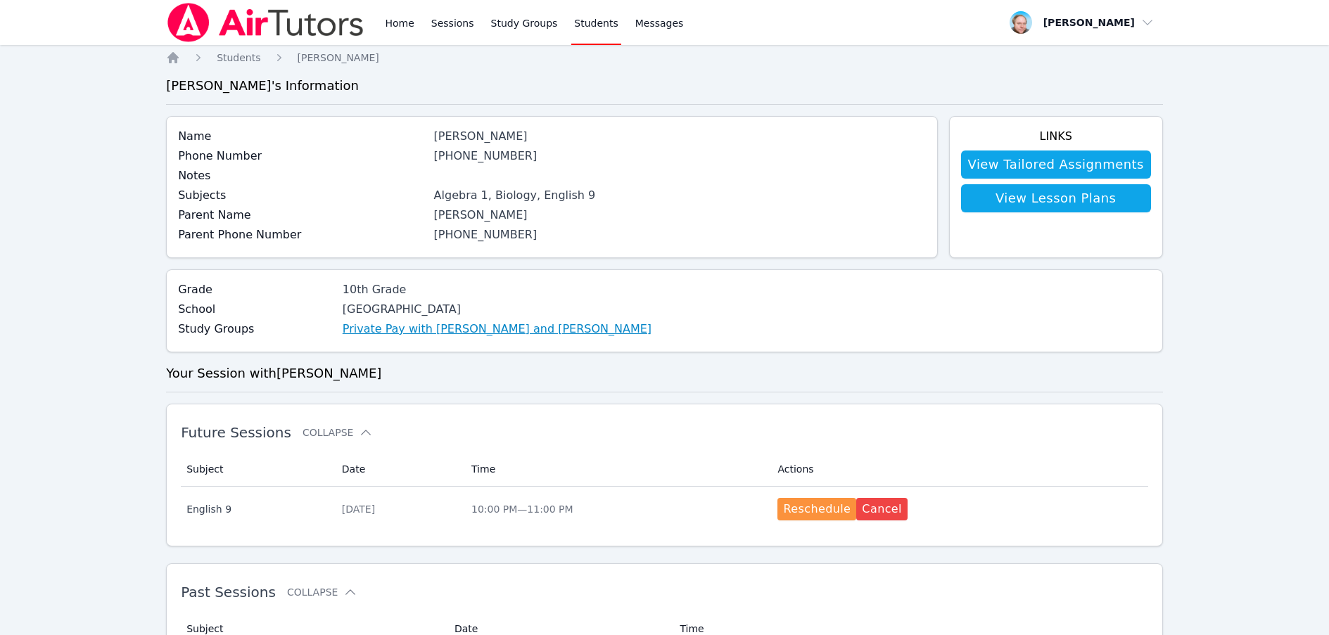
click at [531, 326] on link "Private Pay with Evan Warneck and Shawn White" at bounding box center [497, 329] width 309 height 17
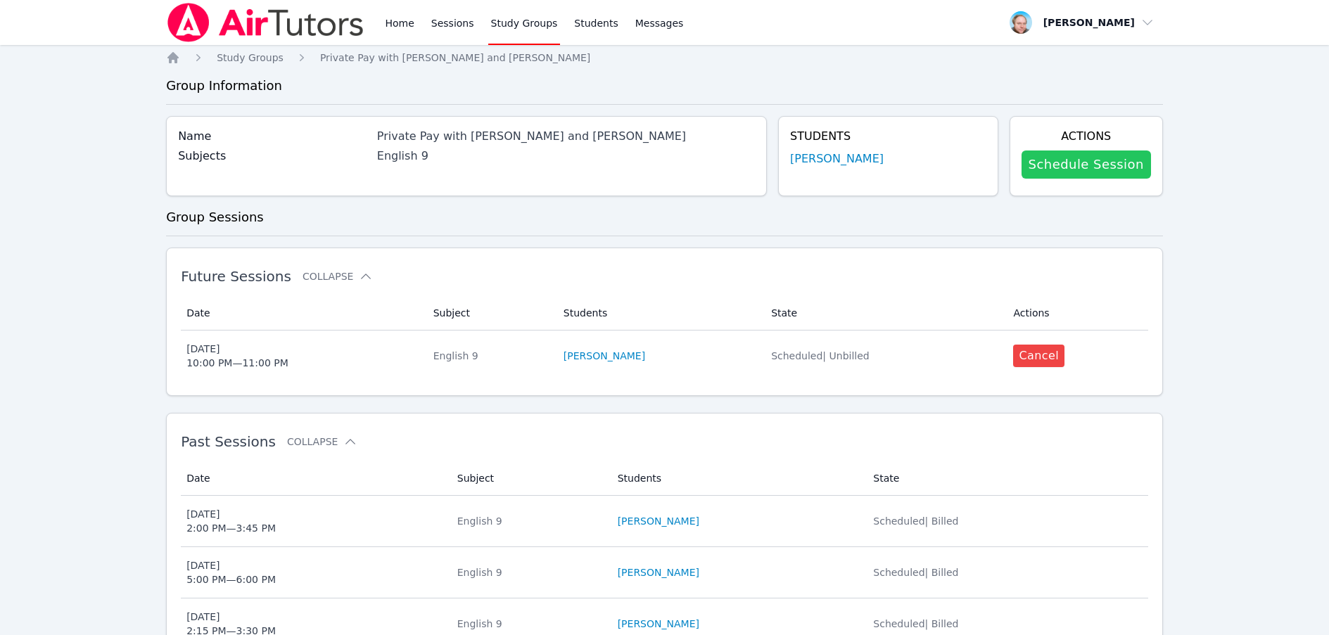
click at [1103, 173] on link "Schedule Session" at bounding box center [1086, 165] width 129 height 28
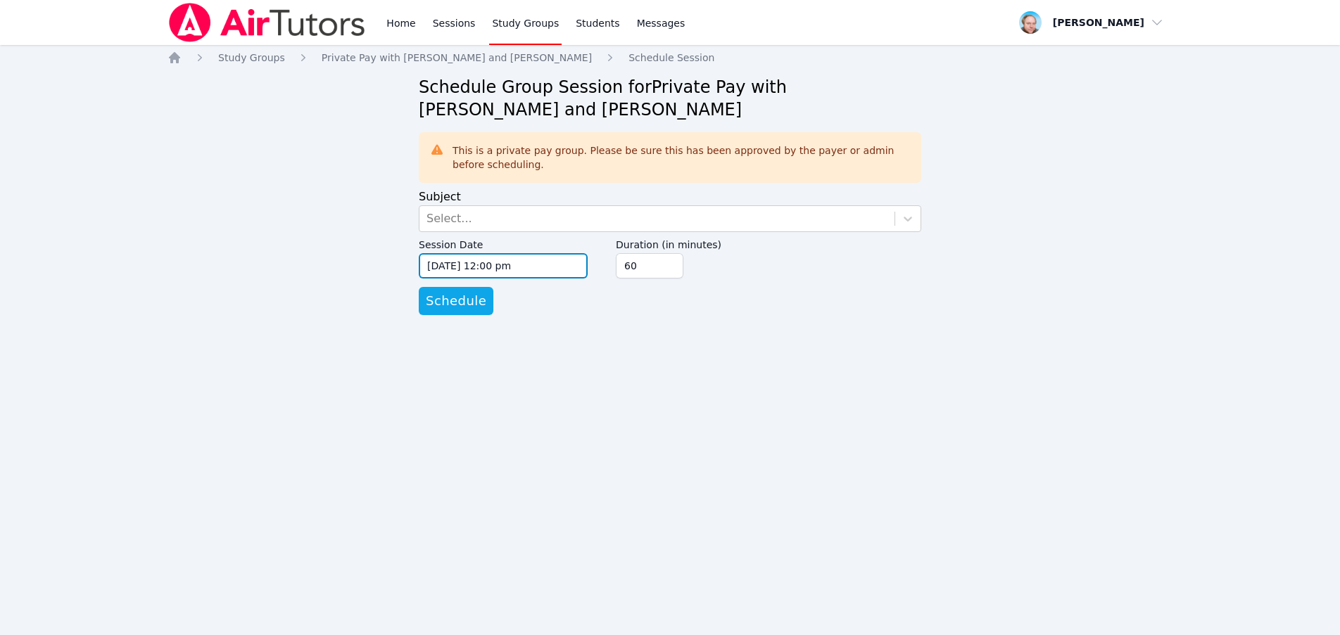
click at [538, 269] on input "08/21/2025 12:00 pm" at bounding box center [503, 265] width 169 height 25
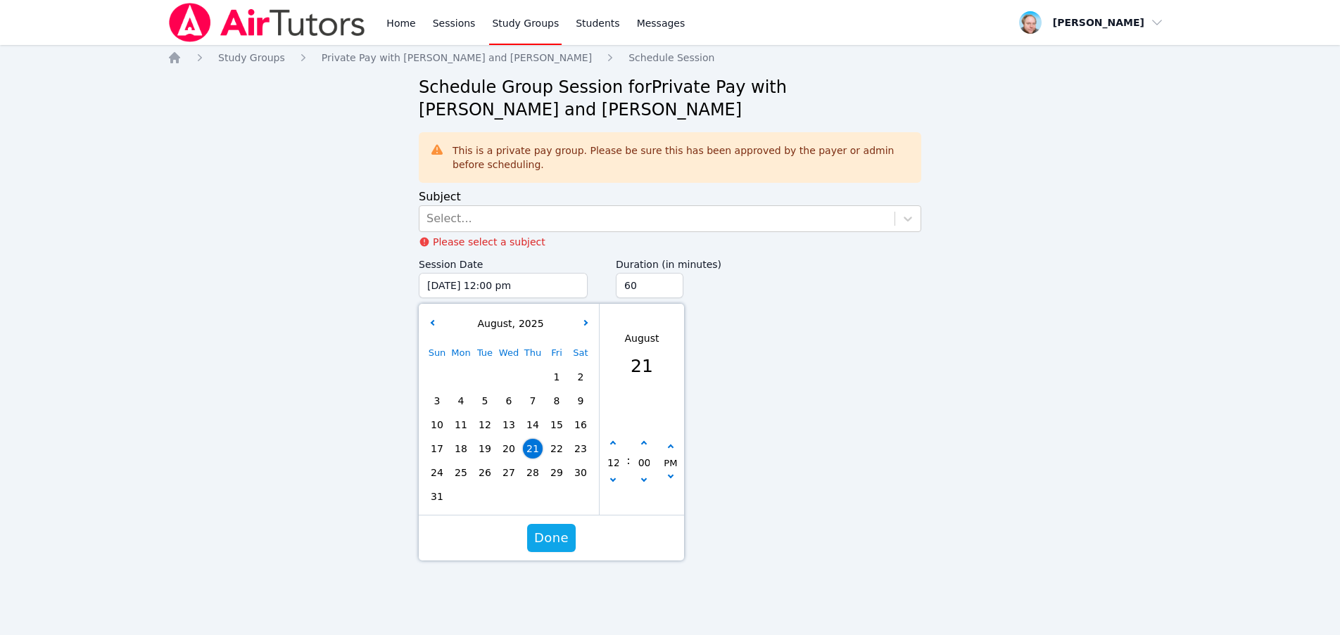
click at [485, 453] on div "Sun Mon Tue Wed Thu Fri Sat 1 2 3 4 5 6 7 8 9 10 11 12 13 14 15 16 17 18 19 20 …" at bounding box center [508, 424] width 167 height 167
click at [610, 477] on button "button" at bounding box center [613, 482] width 14 height 14
type input "08/21/2025 11:00 am"
type input "11"
click at [609, 440] on button "button" at bounding box center [613, 444] width 14 height 14
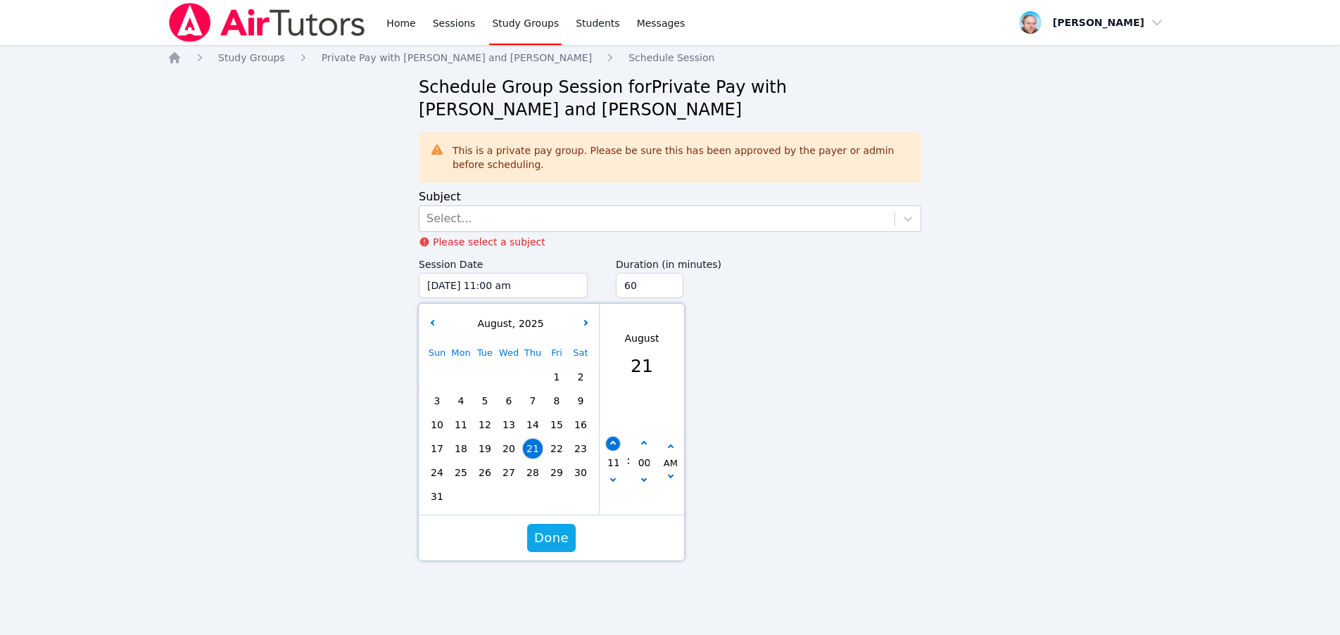
type input "08/21/2025 12:00 pm"
type input "12"
click at [609, 440] on button "button" at bounding box center [613, 444] width 14 height 14
type input "08/21/2025 01:00 pm"
type input "01"
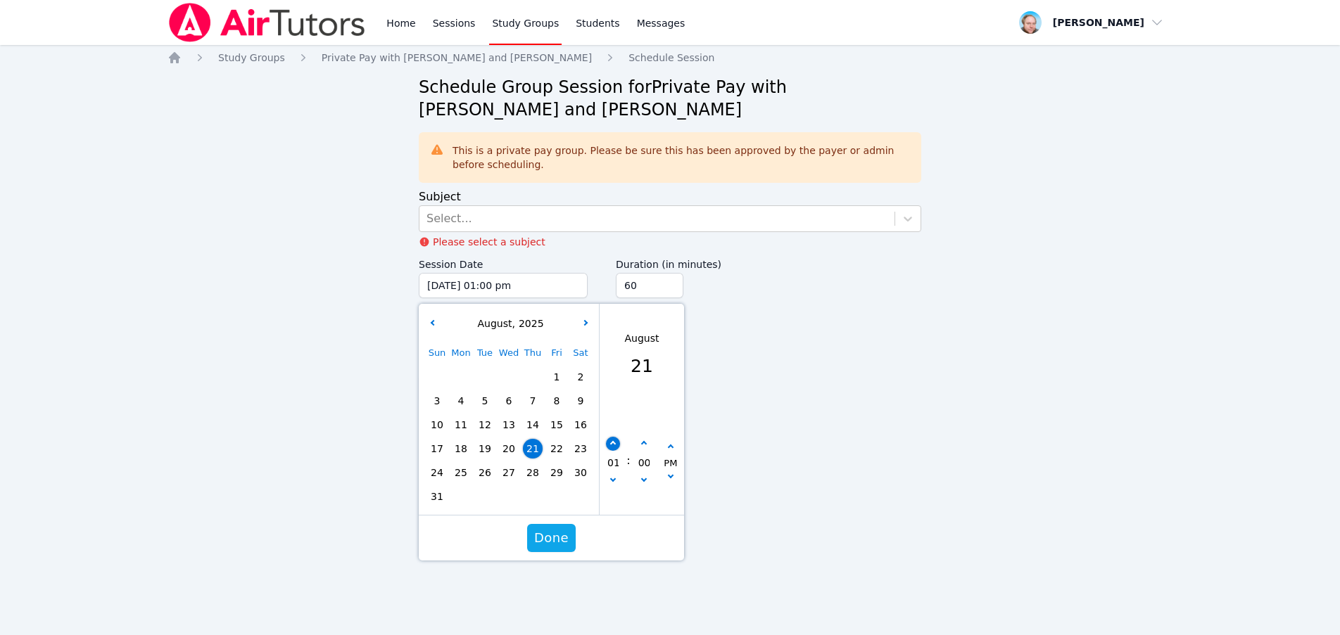
click at [609, 440] on button "button" at bounding box center [613, 444] width 14 height 14
type input "08/21/2025 02:00 pm"
type input "02"
click at [609, 440] on button "button" at bounding box center [613, 444] width 14 height 14
type input "08/21/2025 03:00 pm"
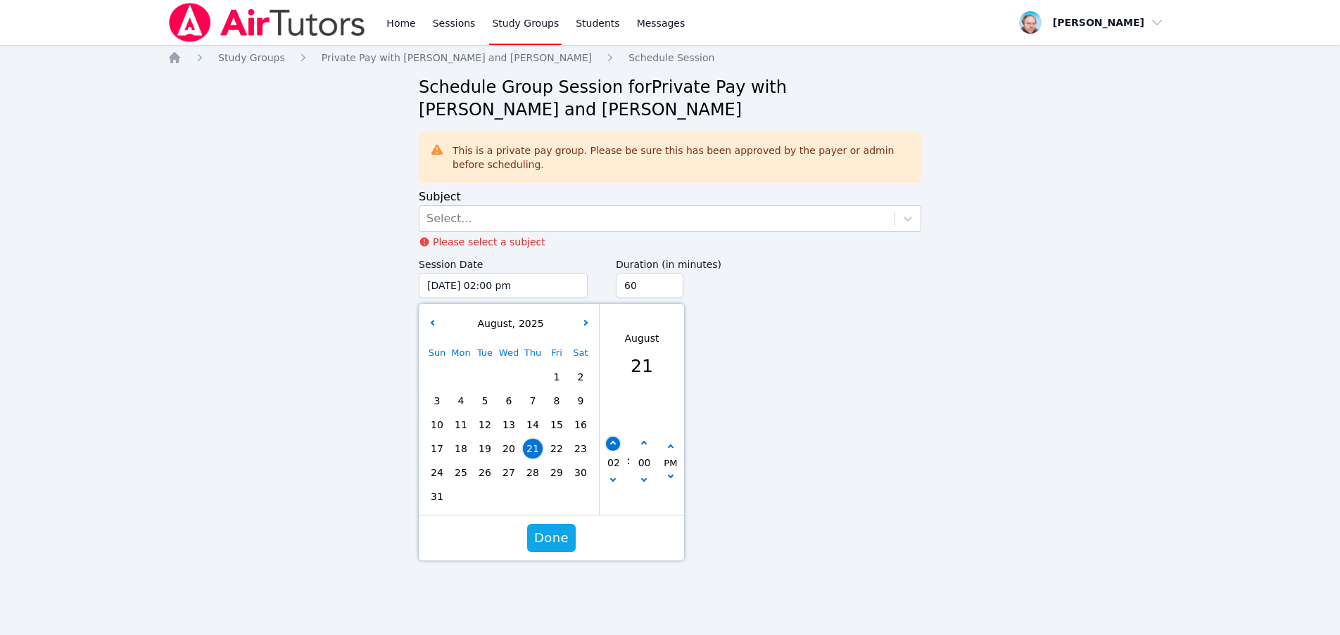
type input "03"
click at [609, 440] on button "button" at bounding box center [613, 444] width 14 height 14
type input "08/21/2025 04:00 pm"
type input "04"
click at [609, 440] on button "button" at bounding box center [613, 444] width 14 height 14
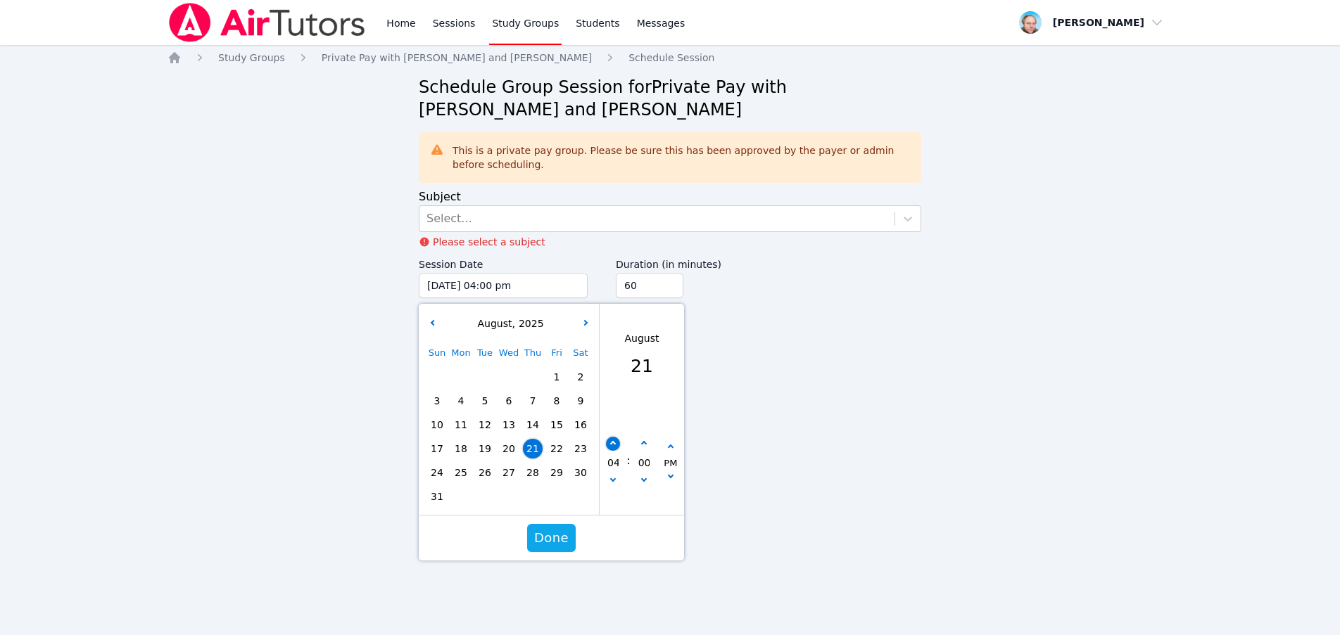
type input "08/21/2025 05:00 pm"
type input "05"
click at [609, 440] on button "button" at bounding box center [613, 444] width 14 height 14
type input "08/21/2025 06:00 pm"
type input "06"
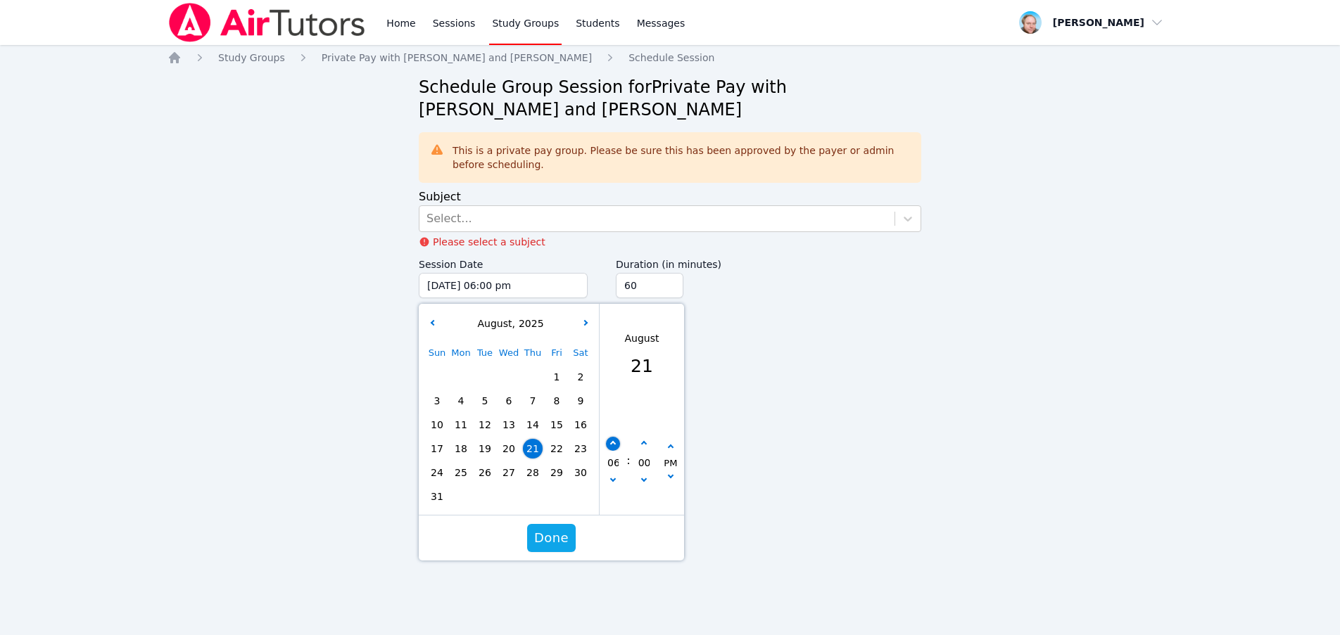
click at [611, 443] on icon "button" at bounding box center [613, 444] width 6 height 6
type input "08/21/2025 07:00 pm"
type input "07"
click at [611, 443] on icon "button" at bounding box center [613, 444] width 6 height 6
type input "08/21/2025 08:00 pm"
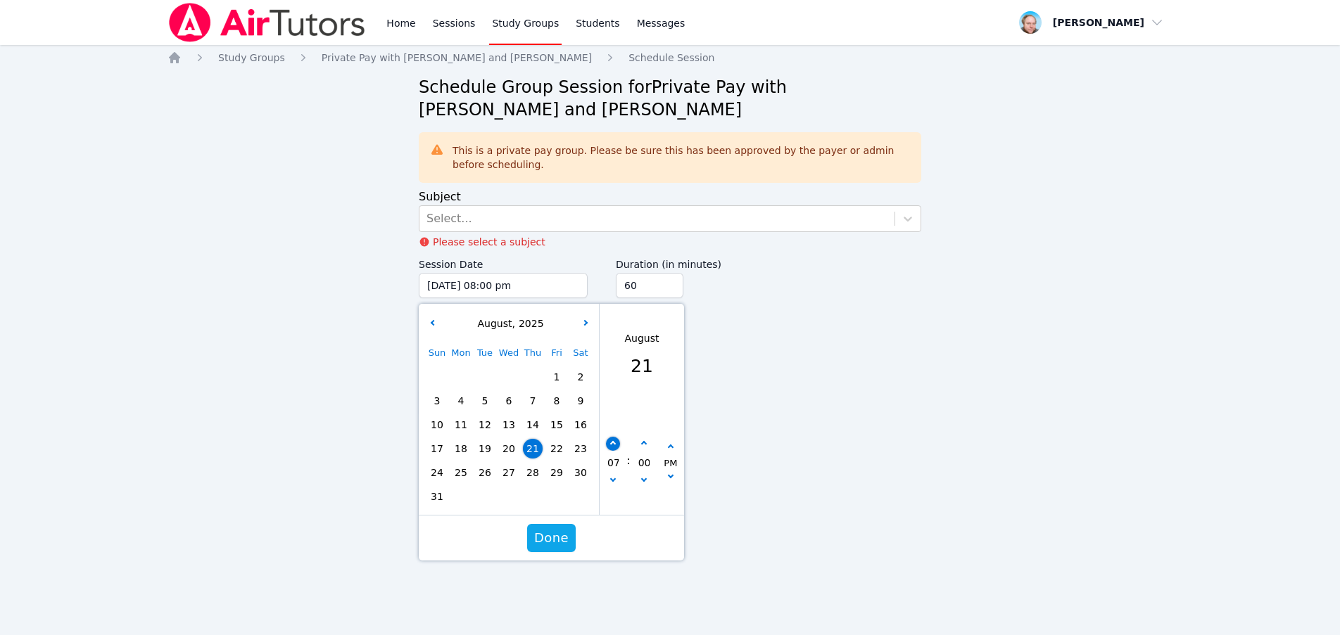
type input "08"
click at [611, 443] on icon "button" at bounding box center [613, 444] width 6 height 6
type input "08/21/2025 09:00 pm"
type input "09"
click at [611, 441] on button "button" at bounding box center [613, 444] width 14 height 14
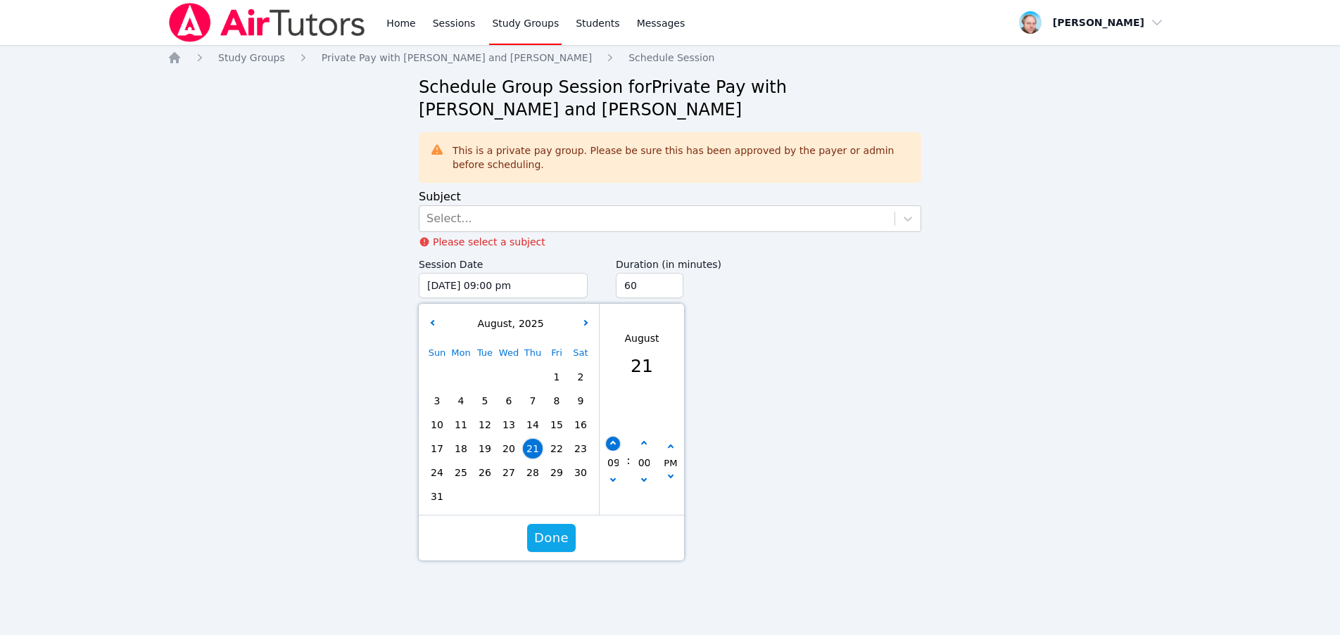
type input "08/21/2025 10:00 pm"
type input "10"
click at [557, 539] on span "Done" at bounding box center [551, 538] width 34 height 20
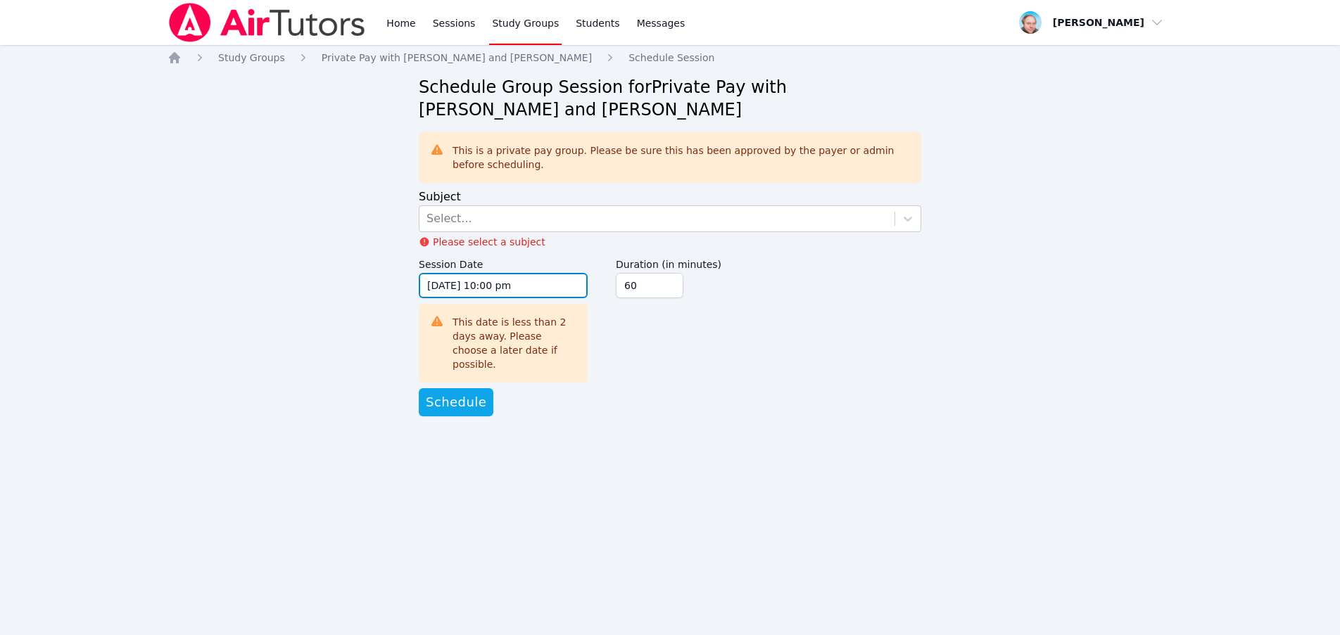
click at [455, 280] on input "08/21/2025 10:00 pm" at bounding box center [503, 285] width 169 height 25
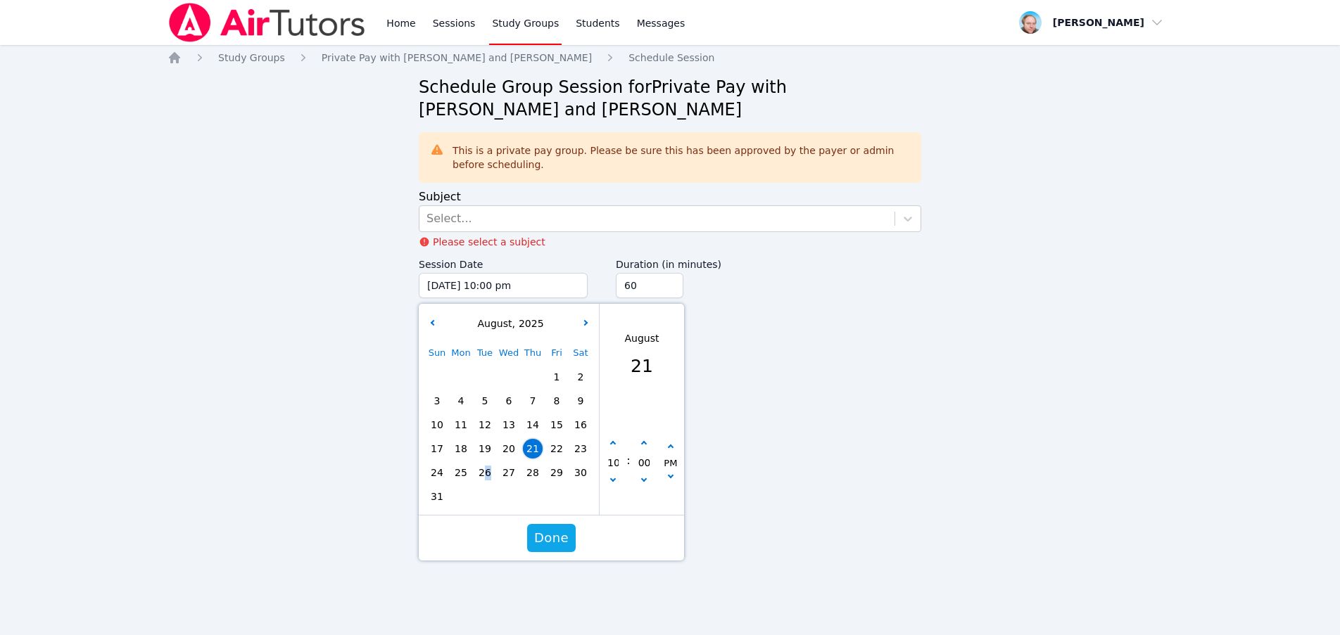
click at [488, 474] on span "26" at bounding box center [485, 473] width 20 height 20
type input "08/26/2025 10:00 pm"
click at [550, 534] on span "Done" at bounding box center [551, 538] width 34 height 20
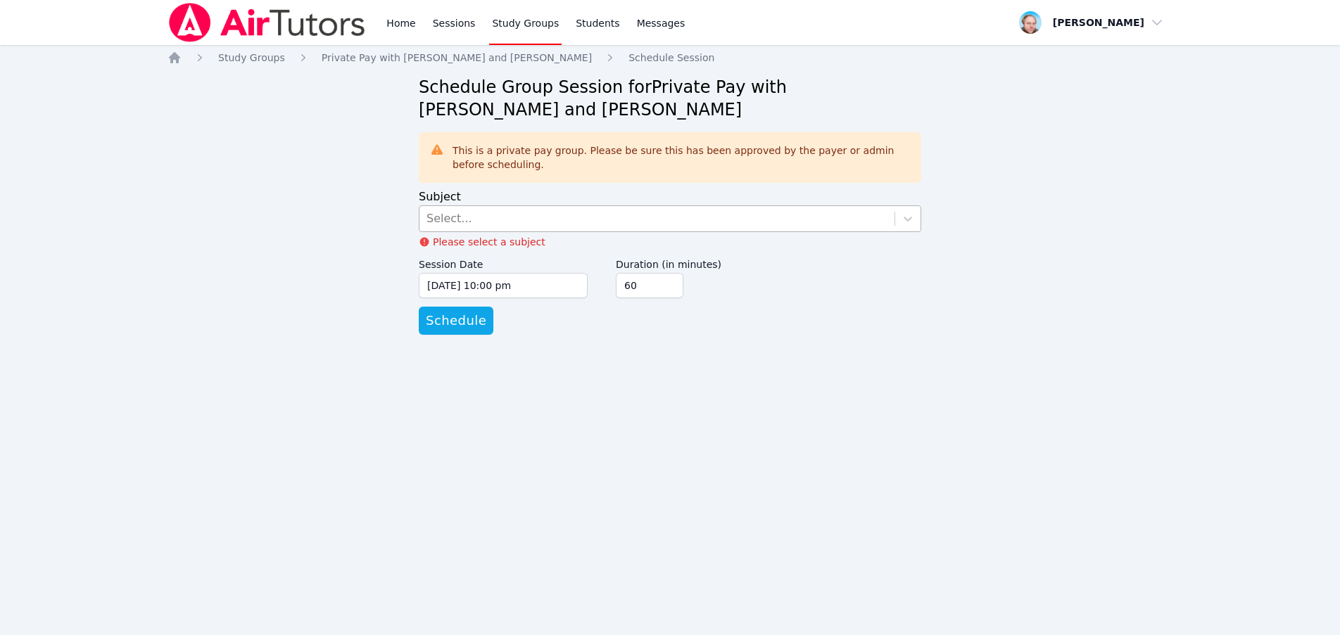
click at [534, 213] on div "Select..." at bounding box center [656, 218] width 475 height 25
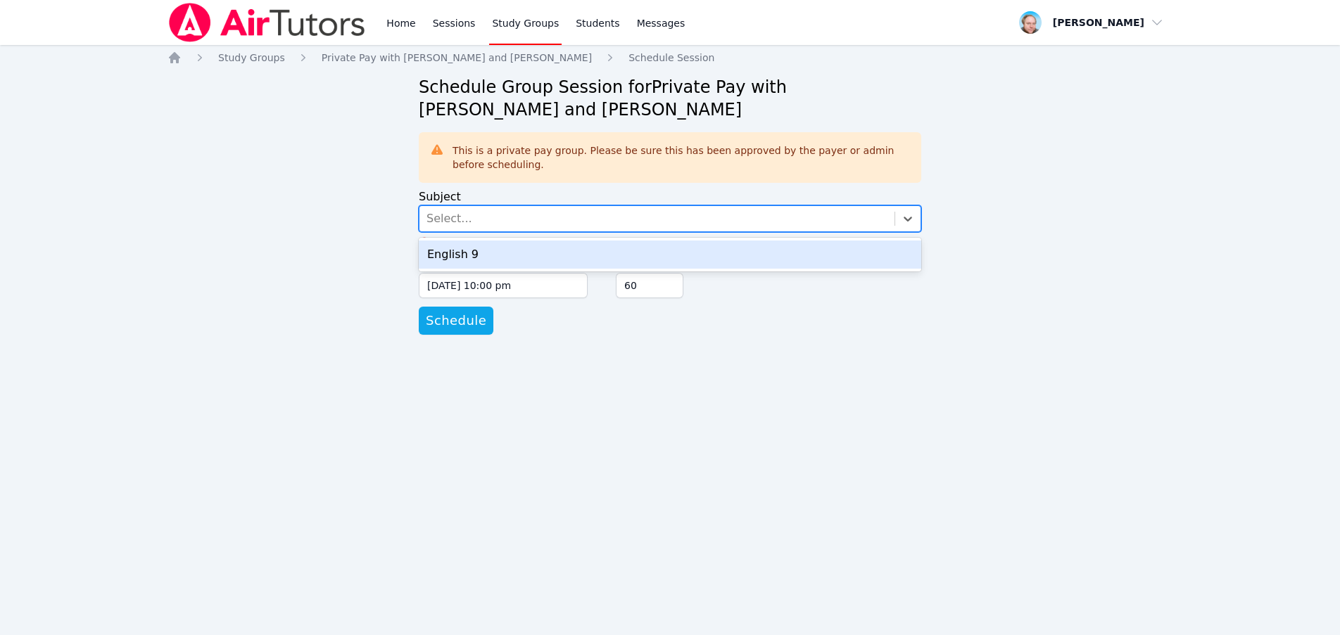
click at [486, 258] on div "English 9" at bounding box center [670, 255] width 502 height 28
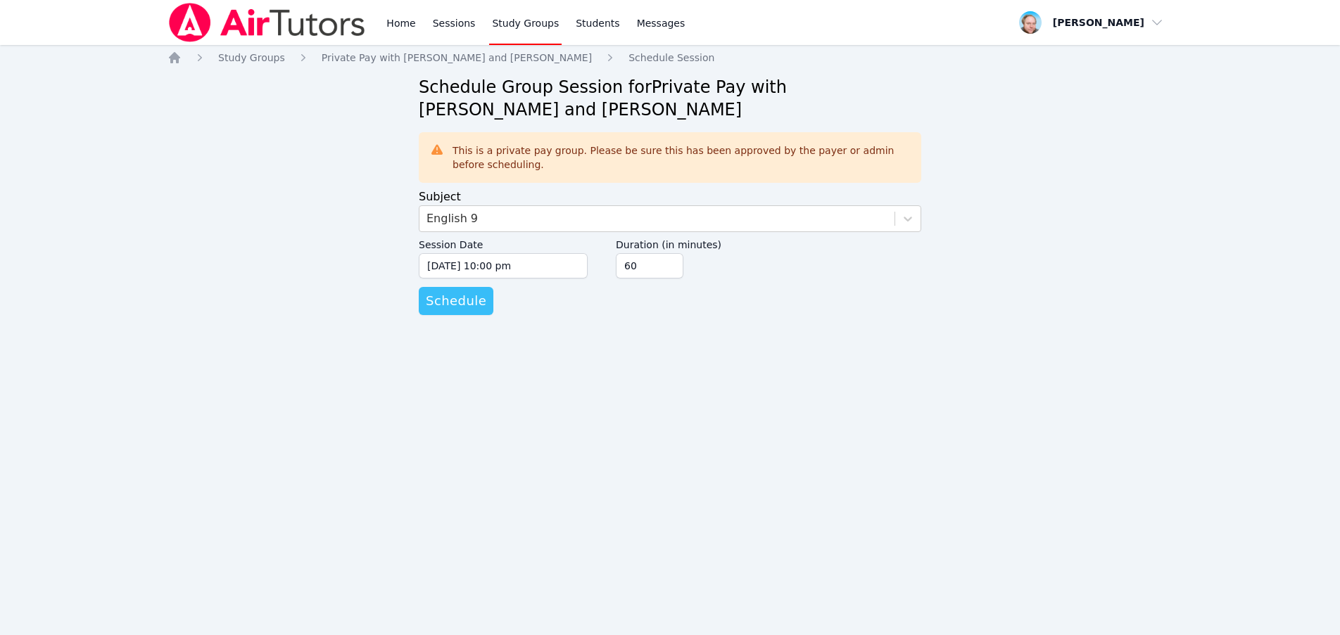
click at [457, 299] on span "Schedule" at bounding box center [456, 301] width 61 height 20
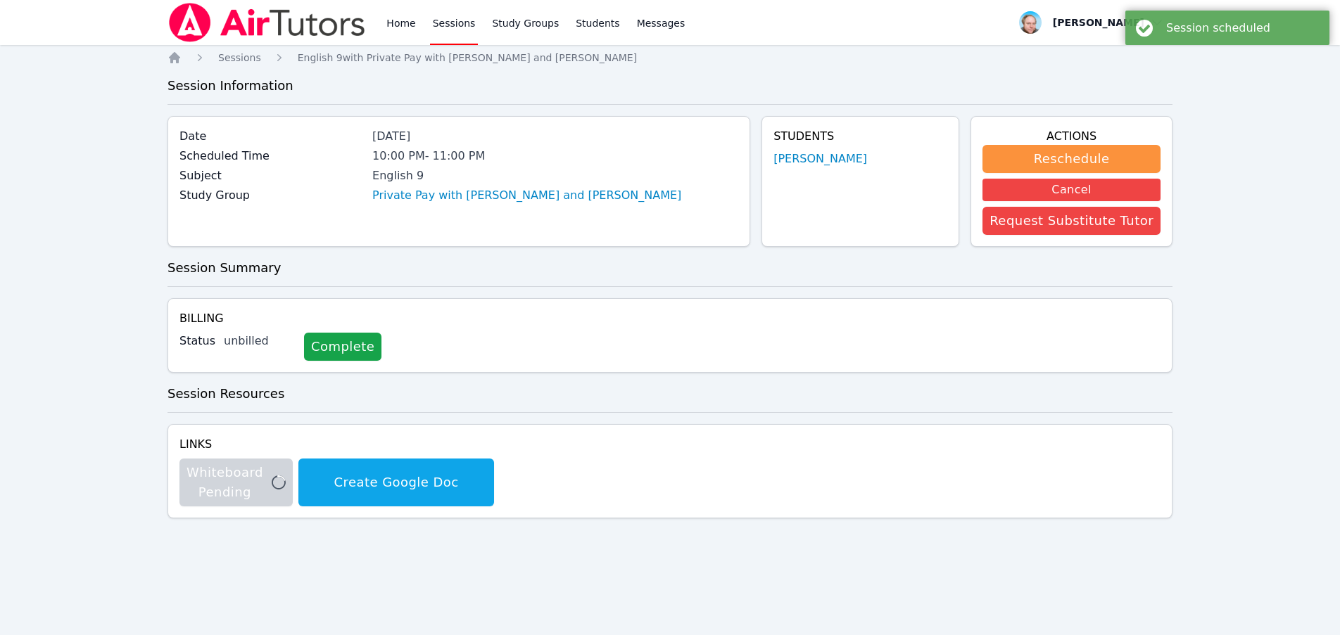
click at [437, 34] on link "Sessions" at bounding box center [454, 22] width 49 height 45
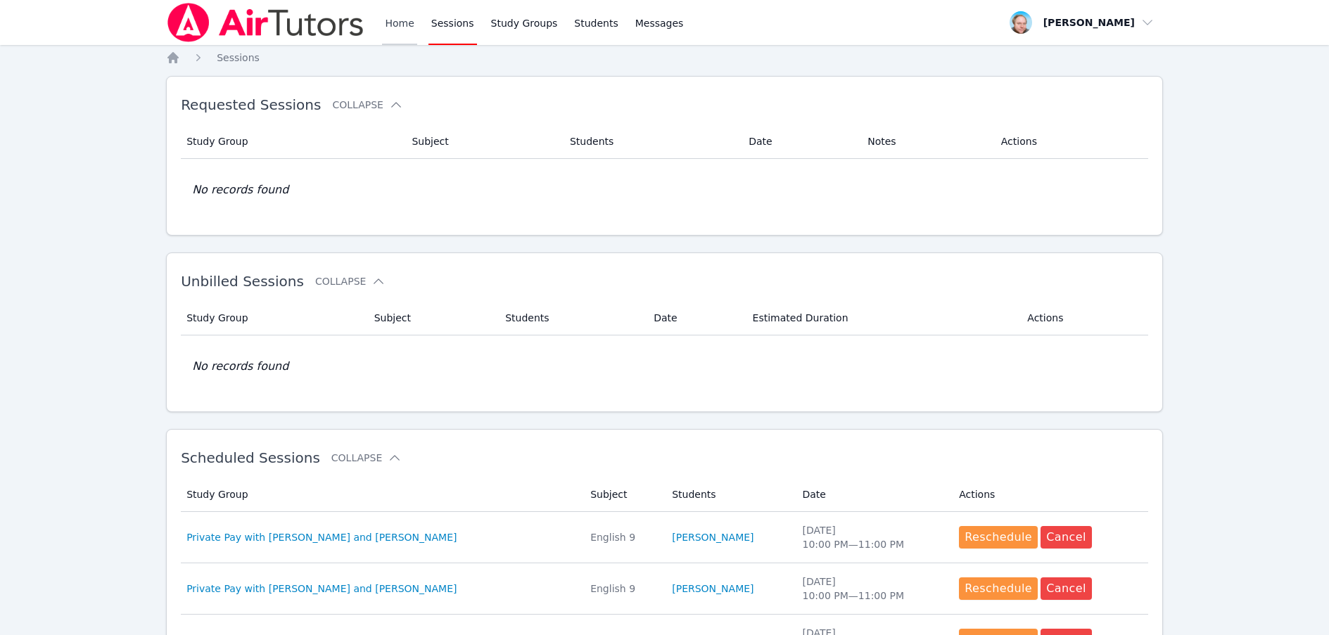
click at [394, 20] on link "Home" at bounding box center [399, 22] width 34 height 45
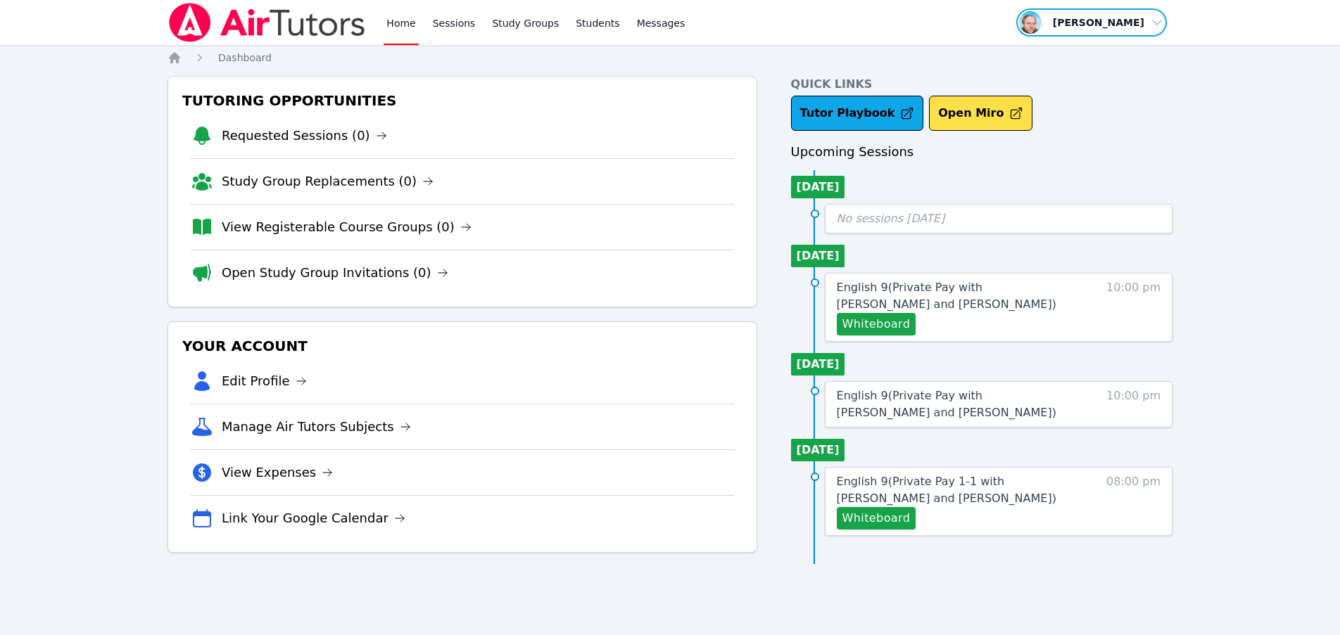
click at [1151, 20] on span "button" at bounding box center [1091, 22] width 153 height 31
click at [438, 25] on link "Sessions" at bounding box center [454, 22] width 49 height 45
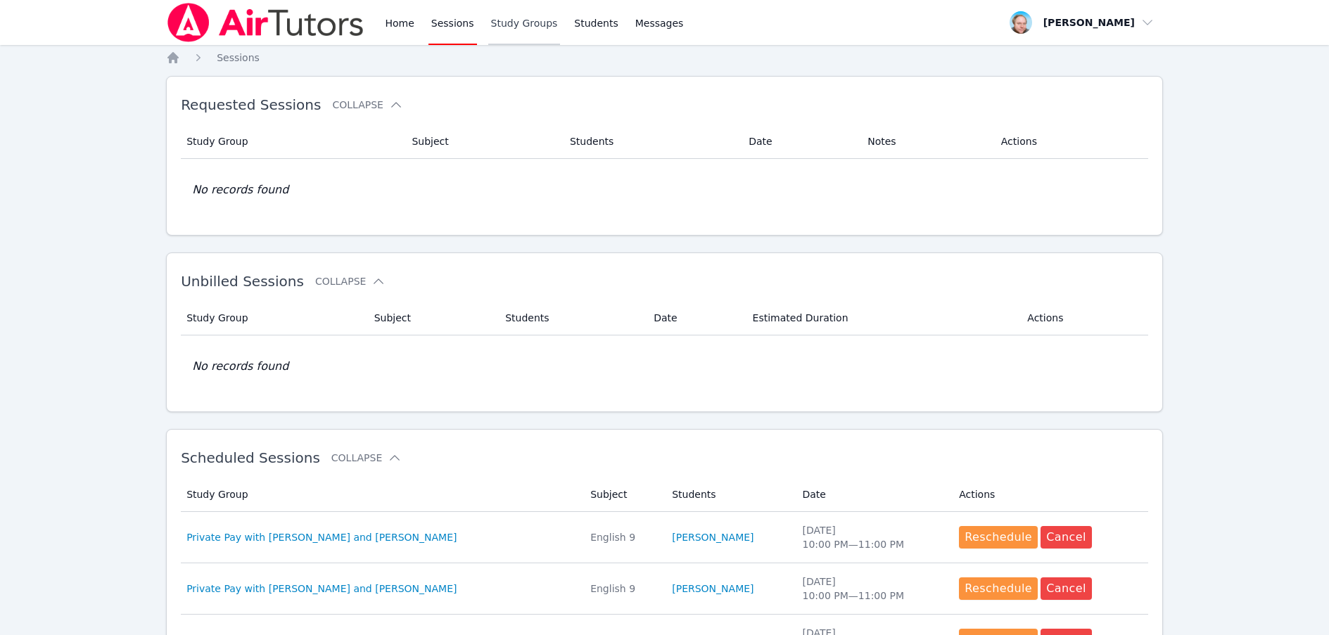
click at [522, 33] on link "Study Groups" at bounding box center [524, 22] width 72 height 45
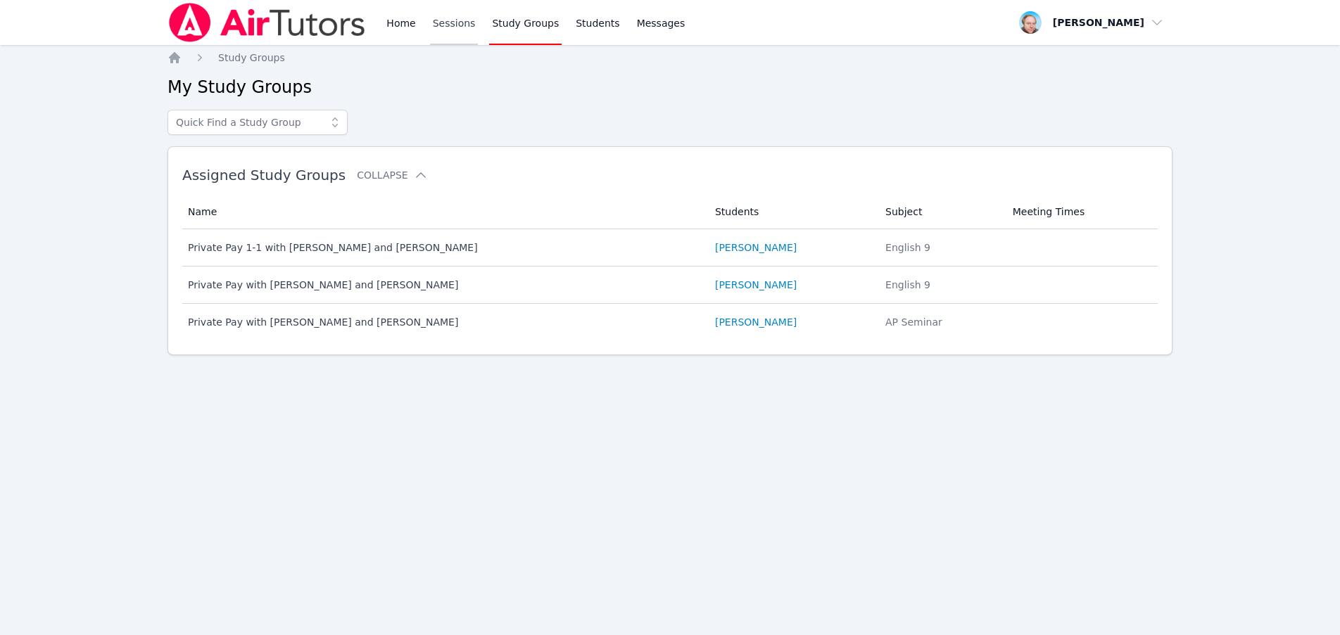
click at [441, 27] on link "Sessions" at bounding box center [454, 22] width 49 height 45
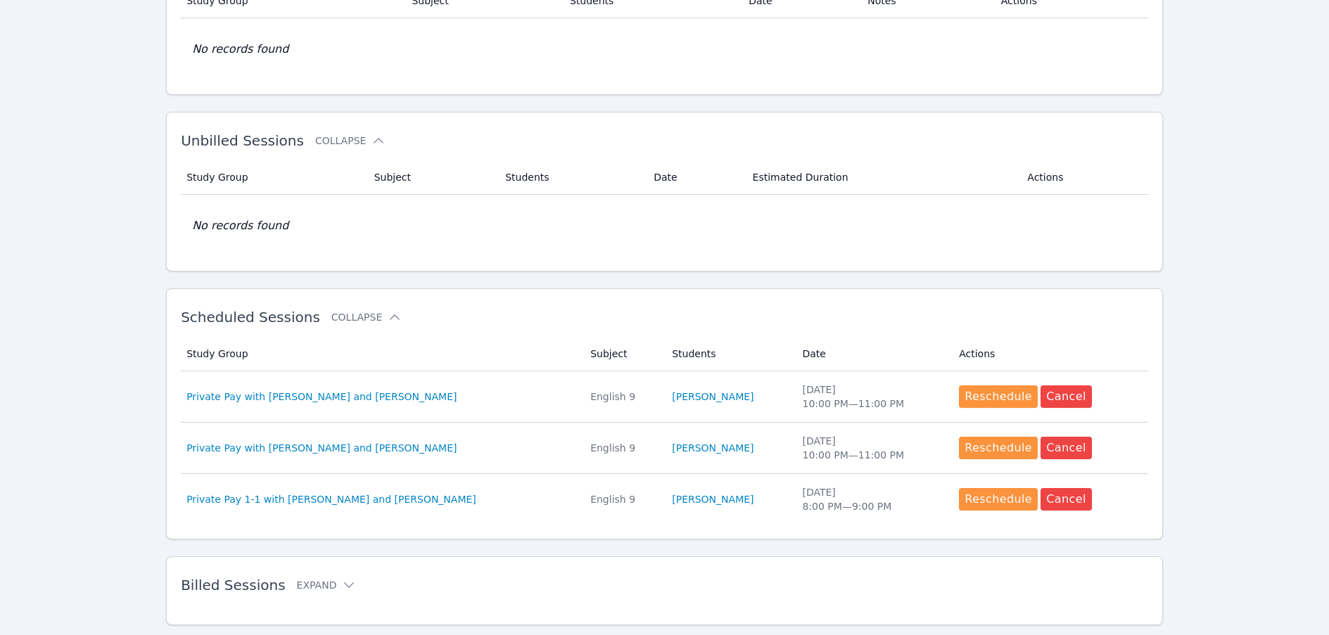
scroll to position [176, 0]
